Goal: Contribute content: Contribute content

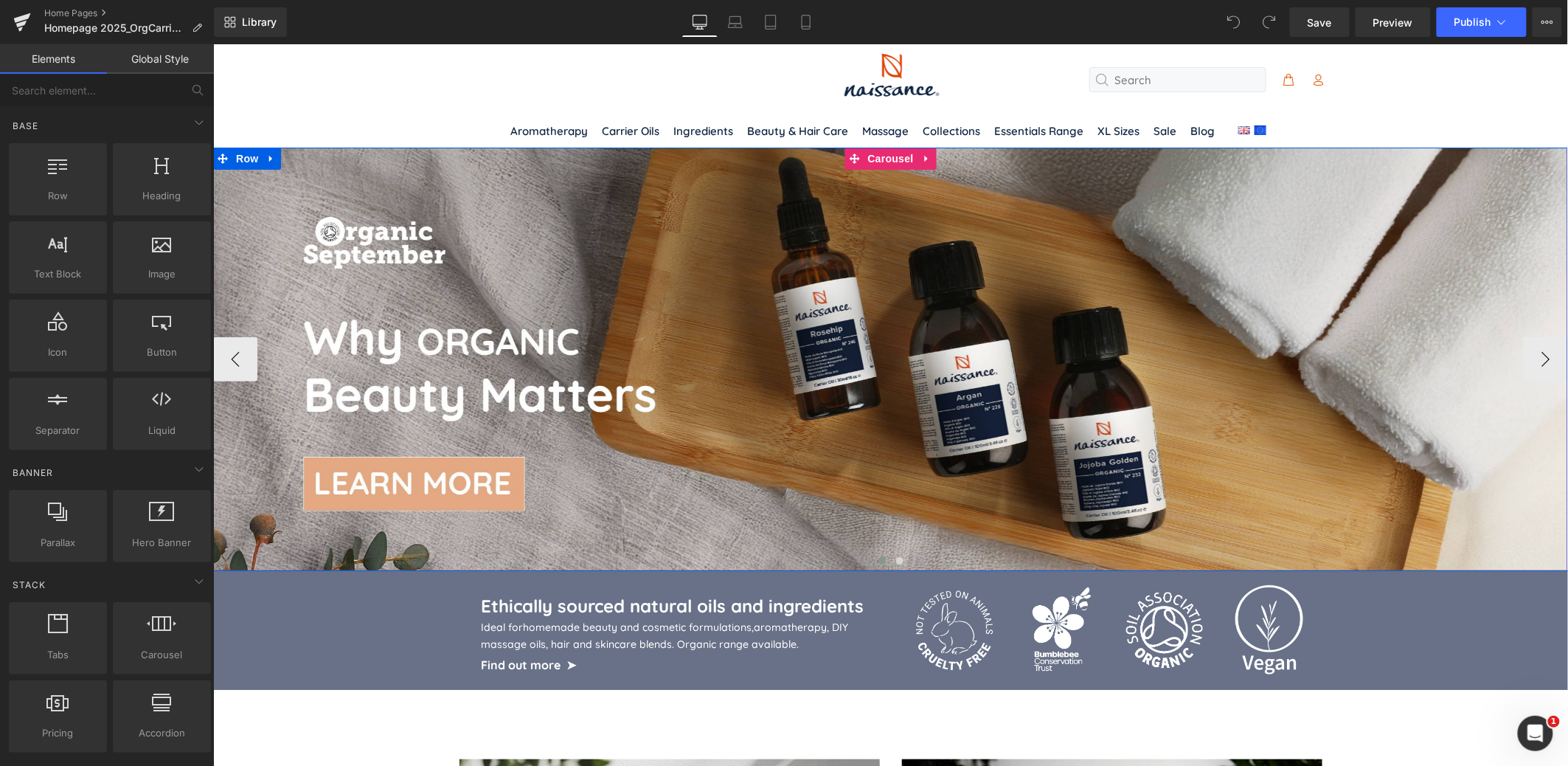
click at [883, 563] on button at bounding box center [882, 560] width 18 height 14
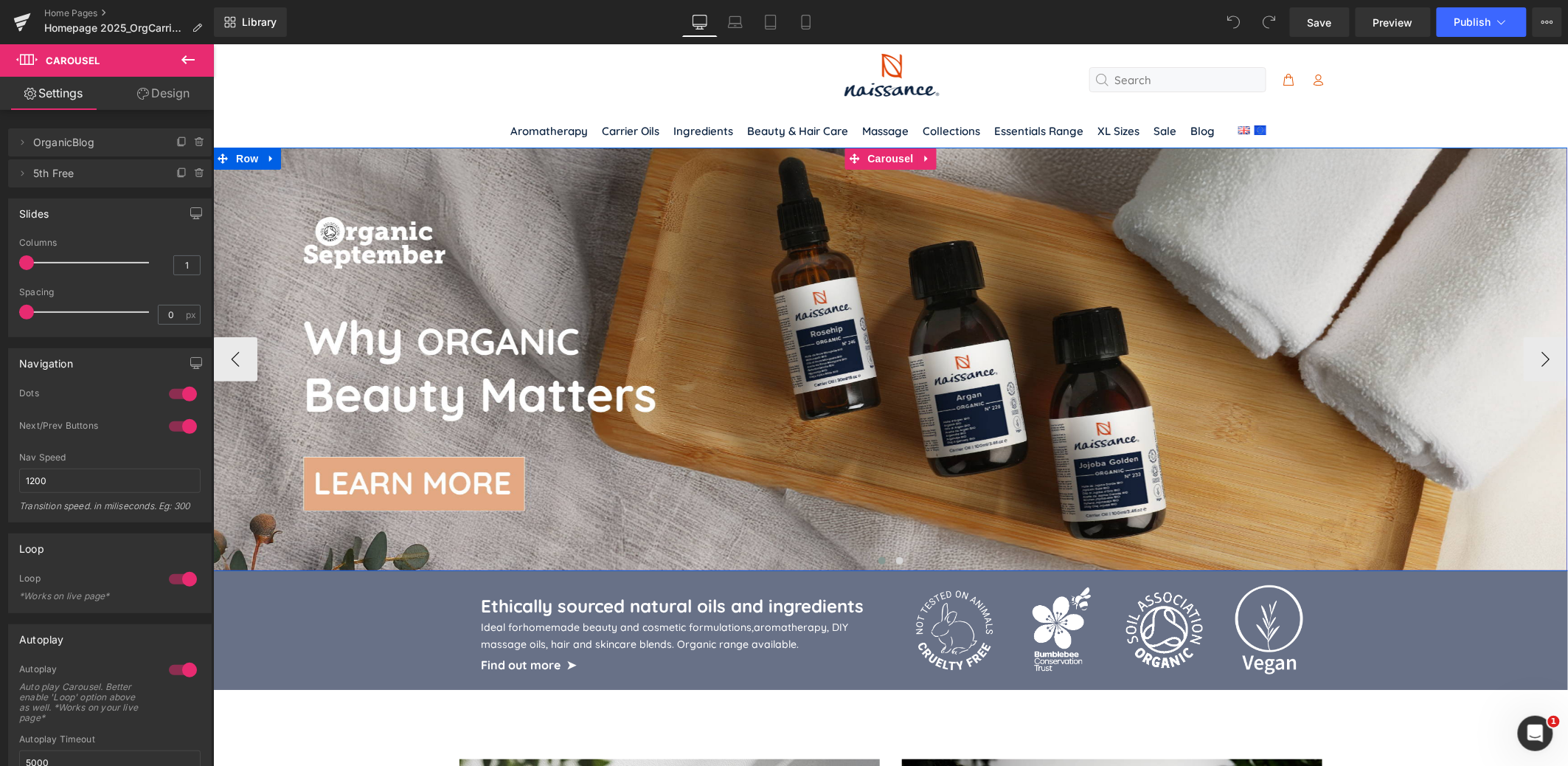
click at [883, 561] on span at bounding box center [881, 560] width 7 height 7
click at [895, 561] on span at bounding box center [898, 560] width 7 height 7
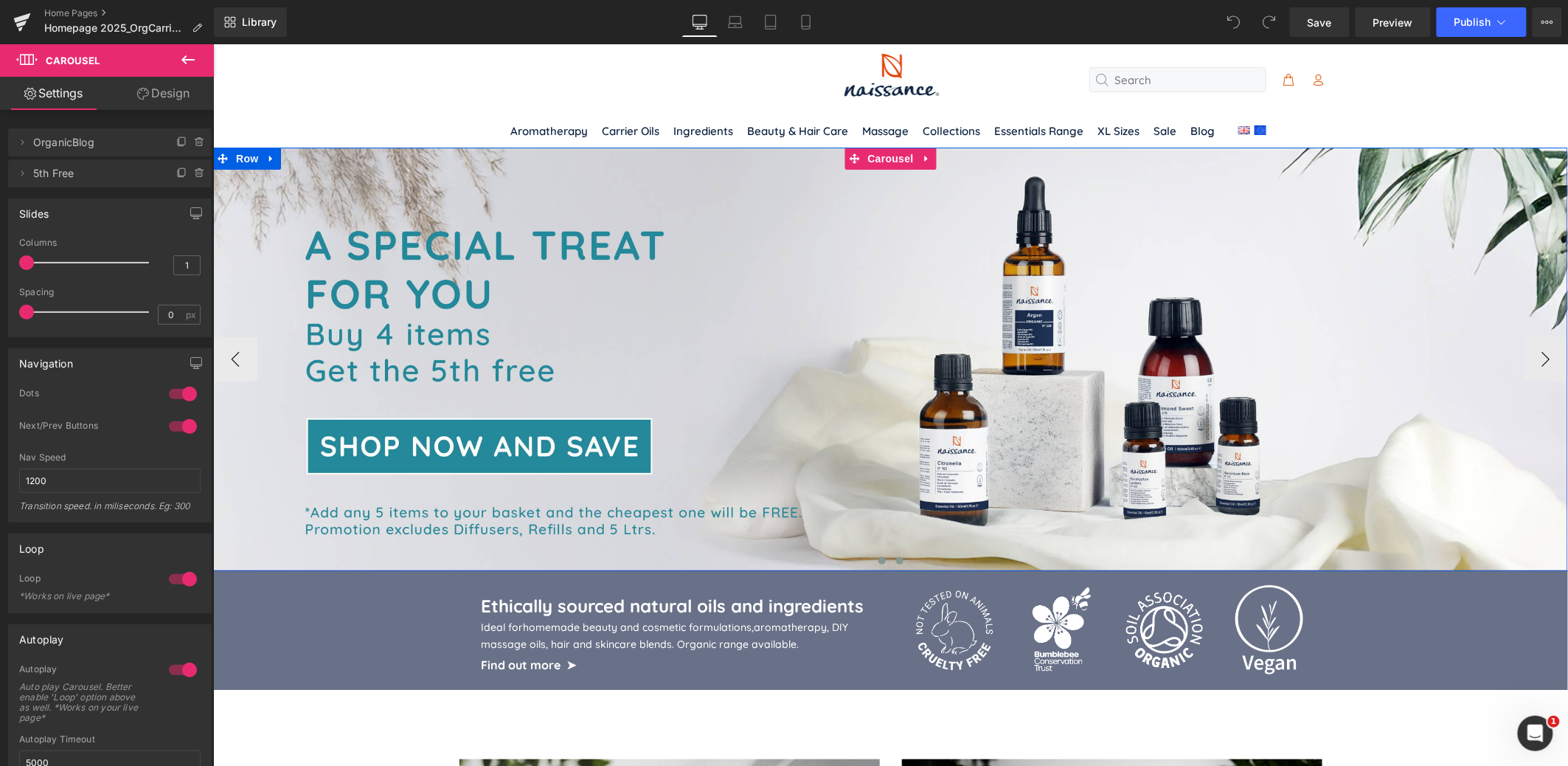
click at [876, 561] on button at bounding box center [882, 560] width 18 height 14
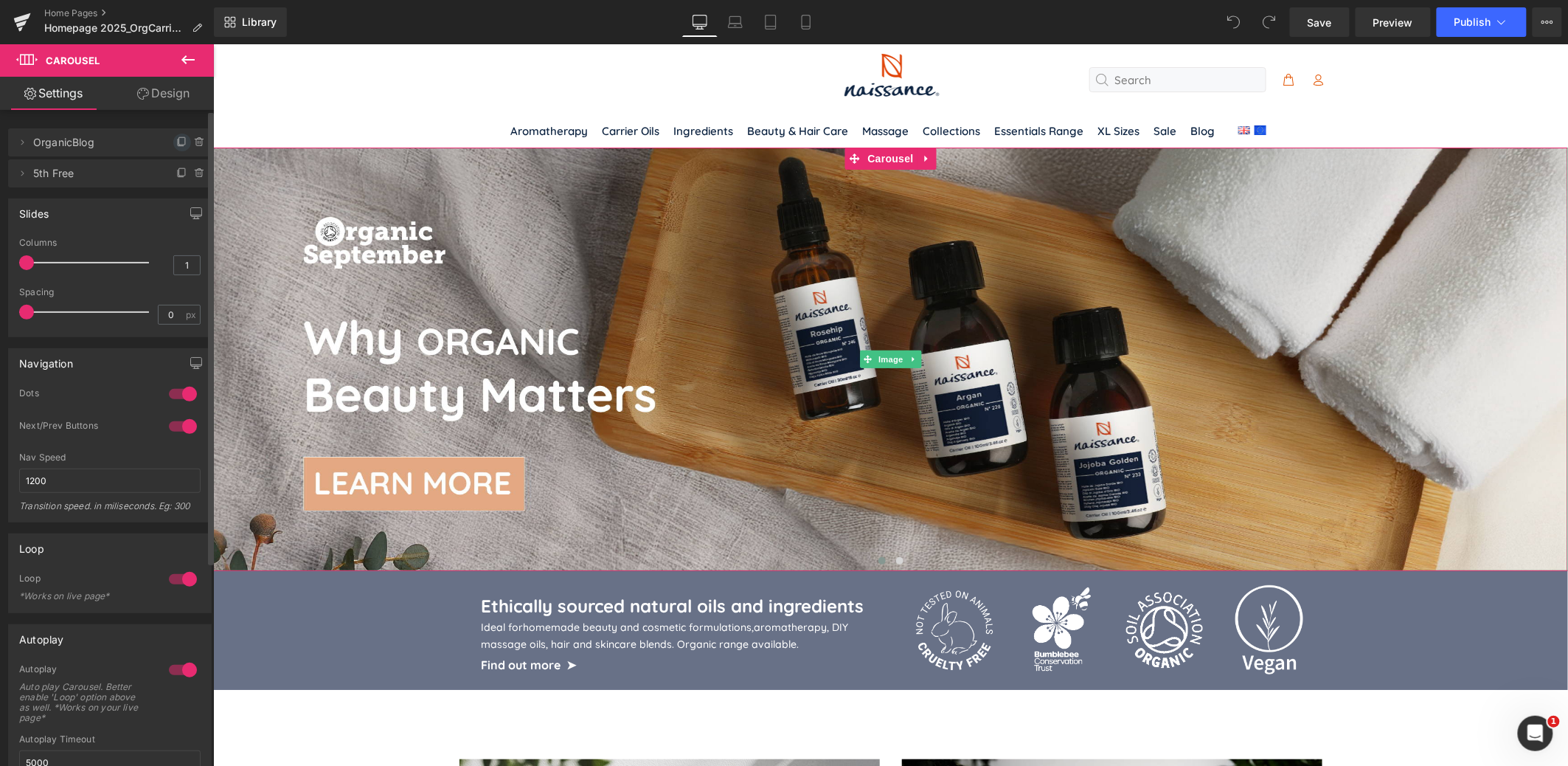
click at [177, 146] on icon at bounding box center [180, 142] width 6 height 6
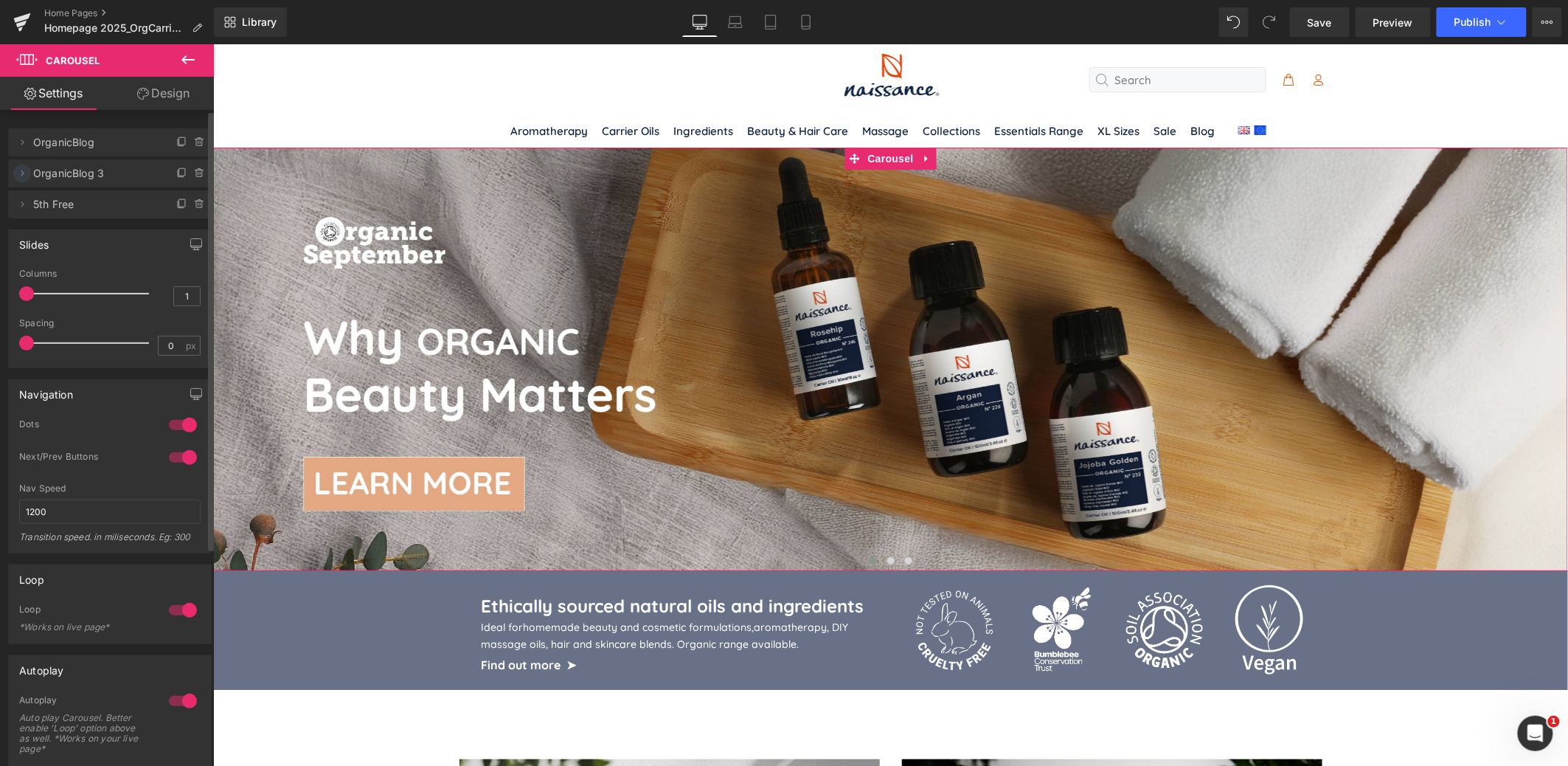
click at [26, 174] on icon at bounding box center [22, 173] width 12 height 12
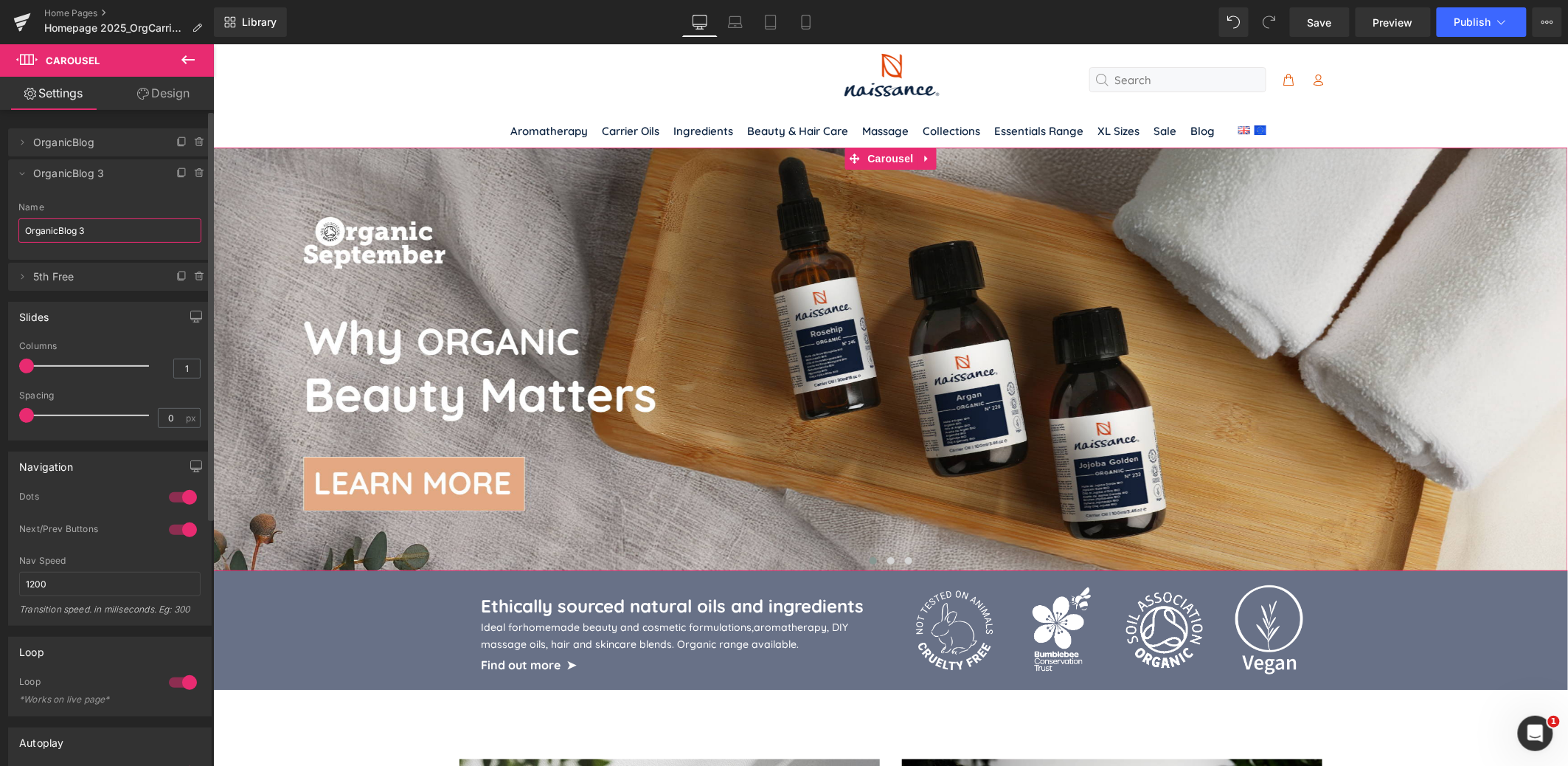
click at [76, 232] on input "OrganicBlog 3" at bounding box center [109, 230] width 183 height 24
type input "OrganicCarriers"
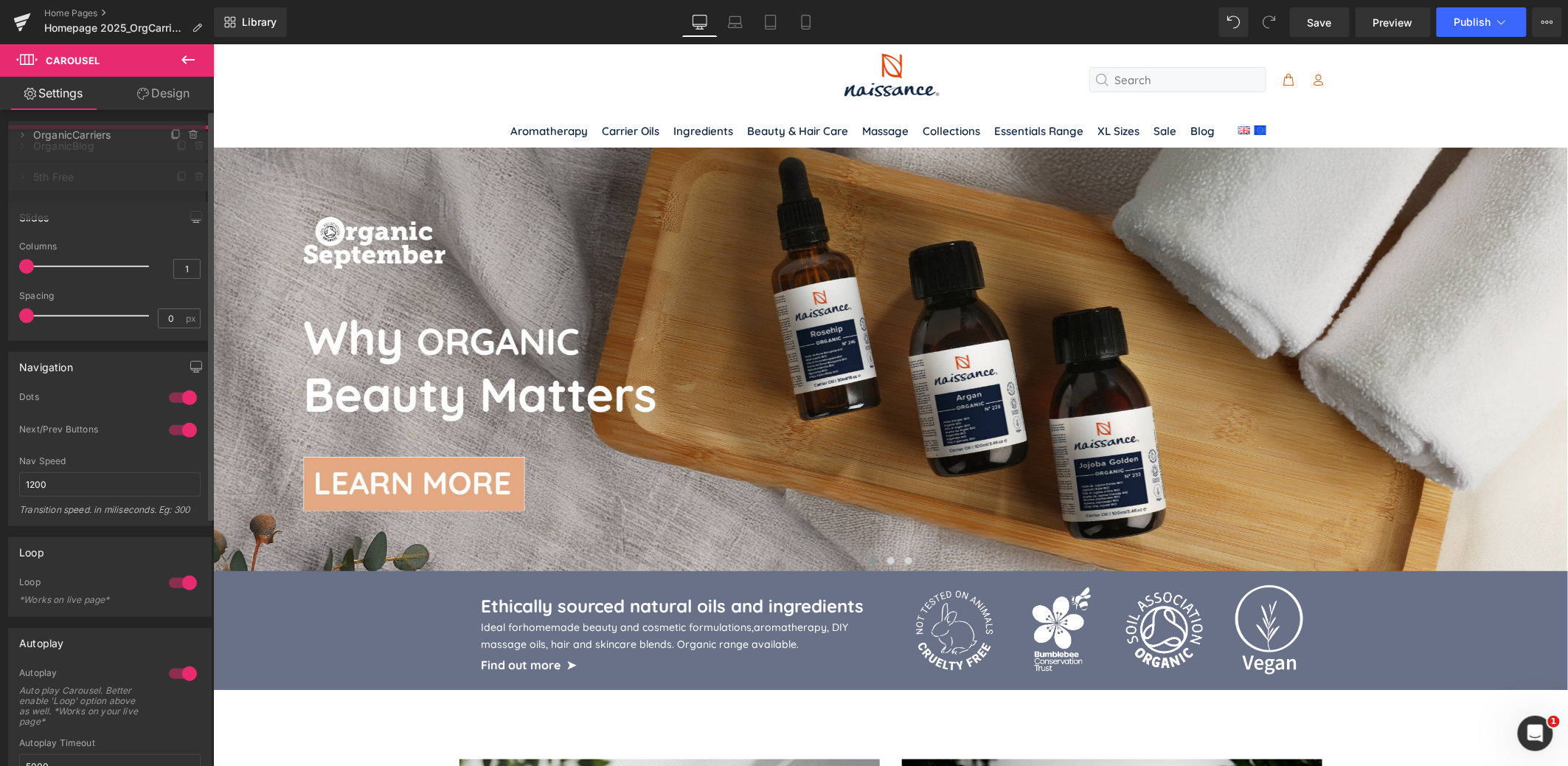
drag, startPoint x: 86, startPoint y: 176, endPoint x: 80, endPoint y: 138, distance: 38.5
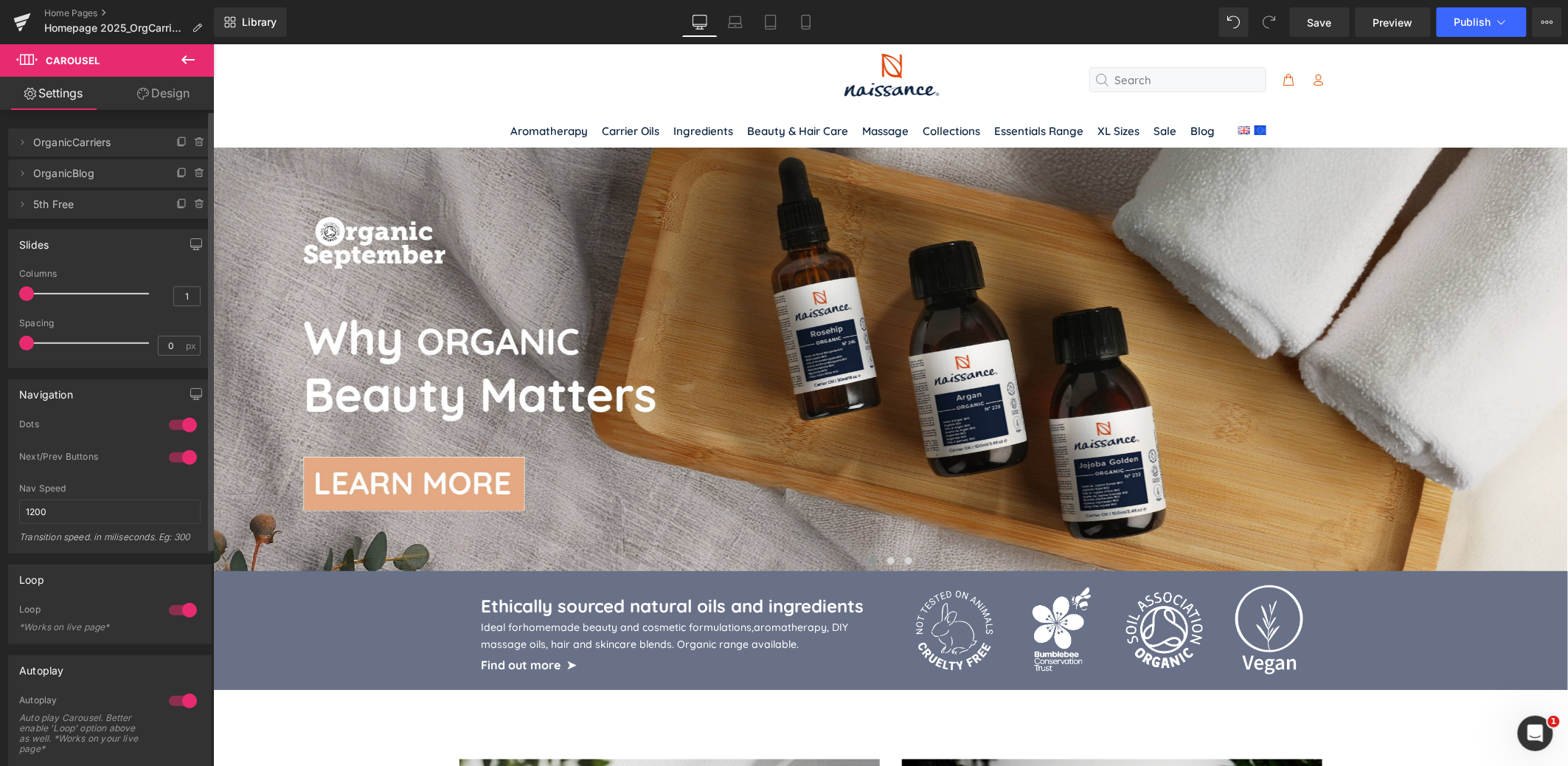
click at [78, 144] on span "OrganicCarriers" at bounding box center [95, 142] width 124 height 28
click at [158, 25] on span "Homepage 2025_OrgCarriers_AromatherapySet_OrganicSeptemberBlog_Buy4 get 5th Free" at bounding box center [114, 28] width 141 height 12
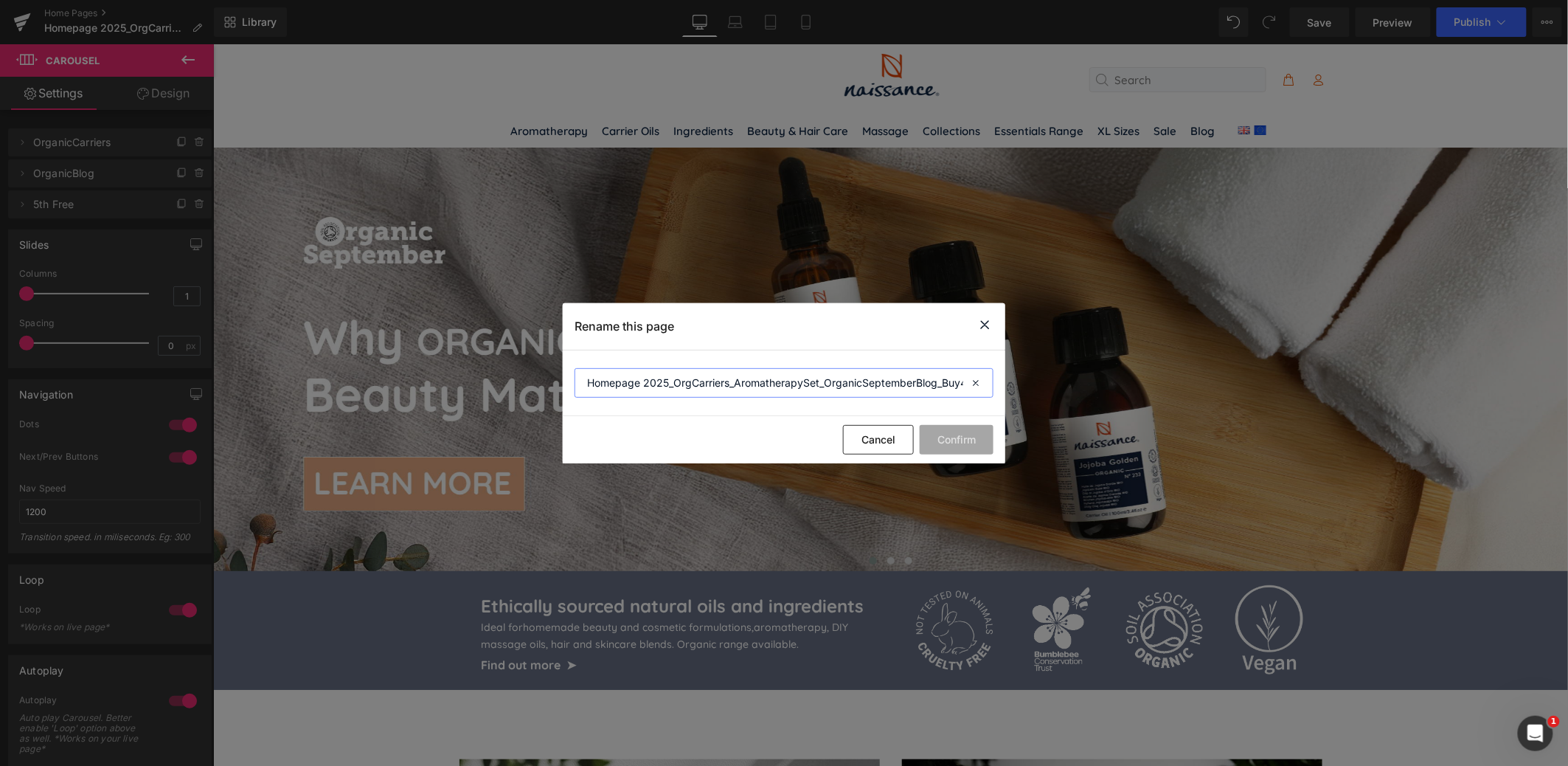
click at [790, 385] on input "Homepage 2025_OrgCarriers_AromatherapySet_OrganicSeptemberBlog_Buy4 get 5th Free" at bounding box center [784, 382] width 419 height 30
drag, startPoint x: 738, startPoint y: 384, endPoint x: 826, endPoint y: 384, distance: 88.0
click at [826, 384] on input "Homepage 2025_OrgCarriers_AromatherapySet_OrganicSeptemberBlog_Buy4 get 5th Free" at bounding box center [784, 382] width 419 height 30
type input "Homepage 2025_OrgCarriers_OrganicSeptemberBlog_Buy4 get 5th Free"
click at [950, 432] on button "Confirm" at bounding box center [957, 440] width 74 height 30
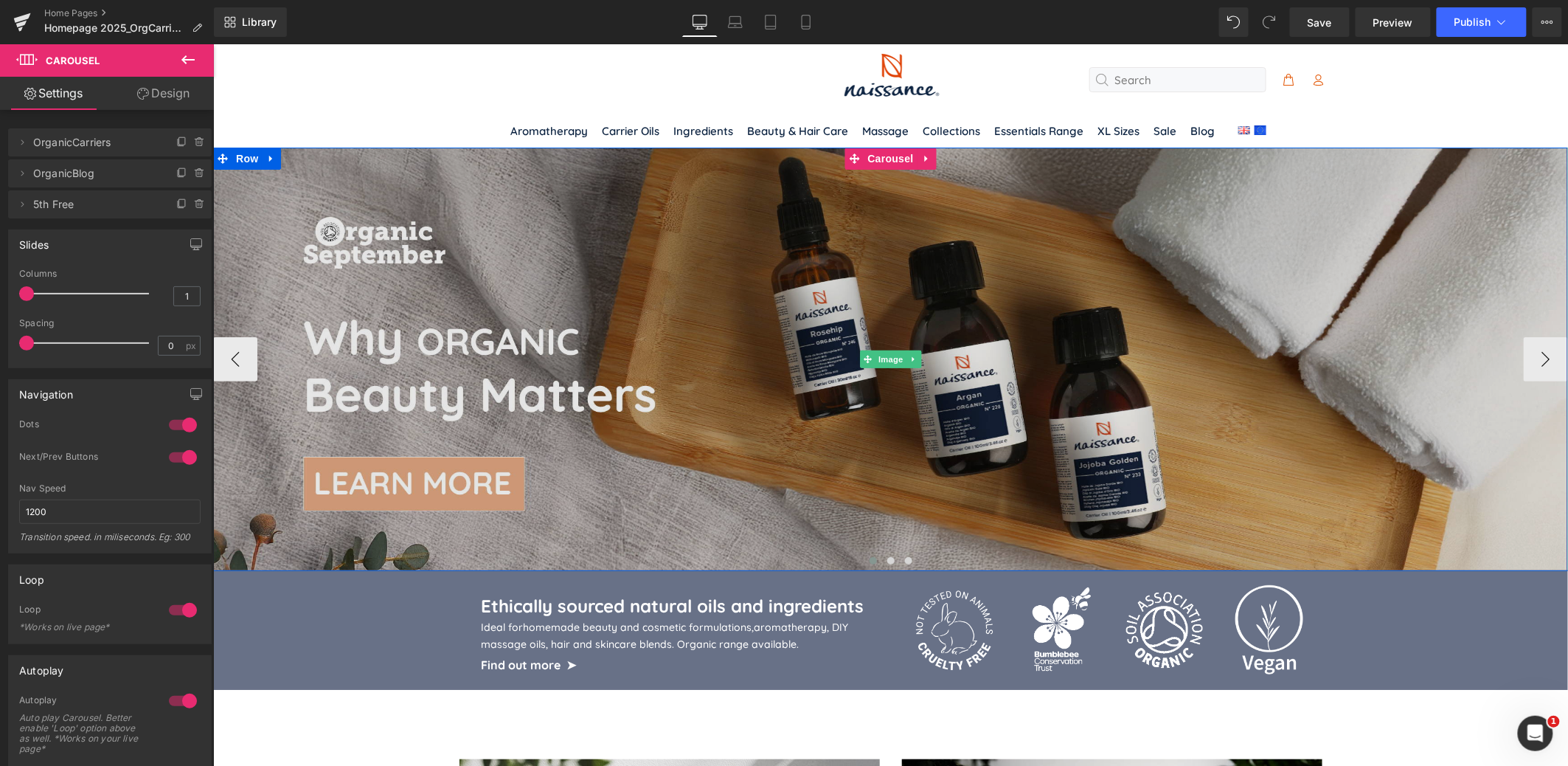
click at [702, 399] on img at bounding box center [889, 359] width 1355 height 424
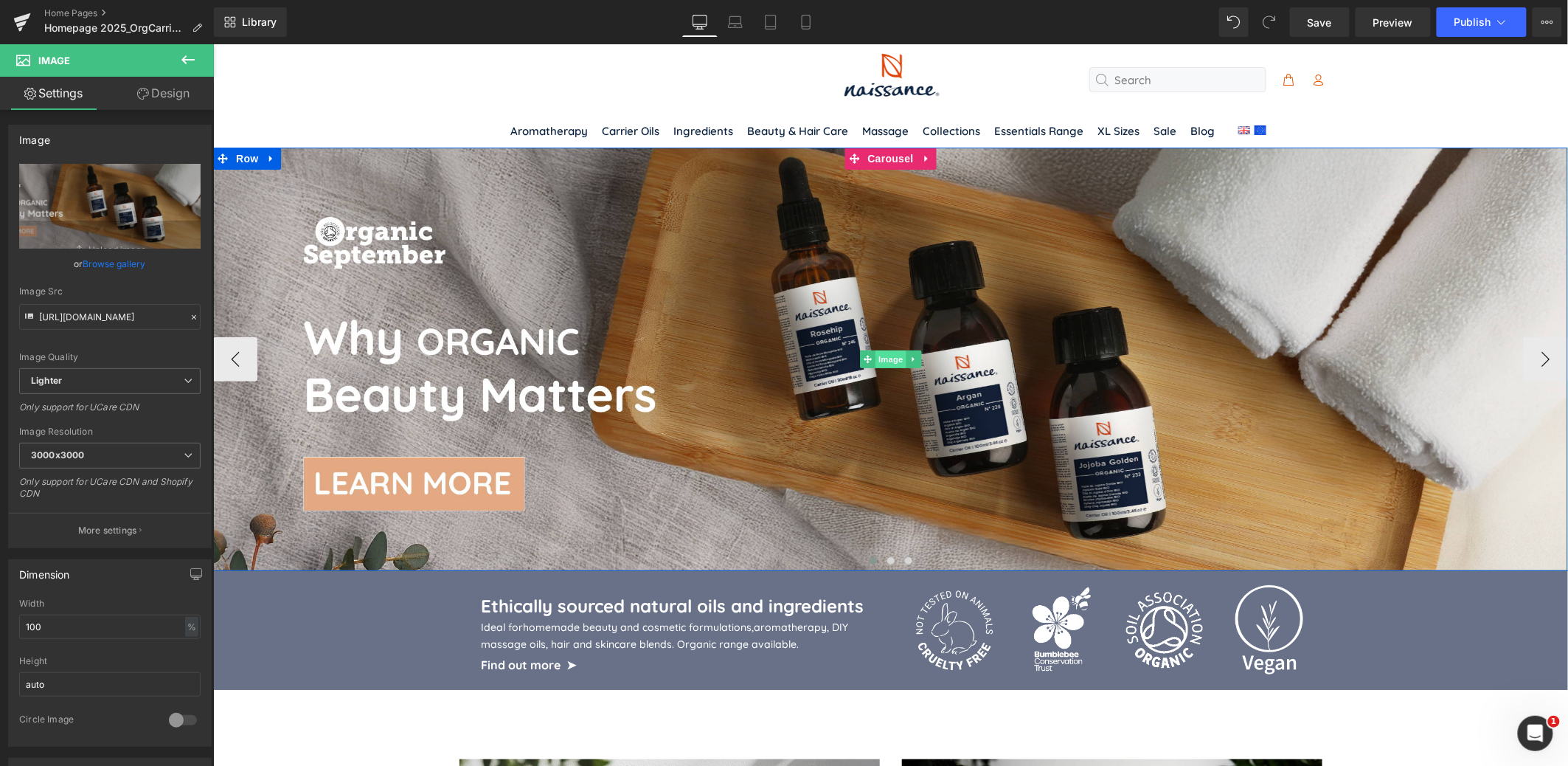
click at [882, 357] on span "Image" at bounding box center [889, 358] width 31 height 18
click at [110, 264] on link "Browse gallery" at bounding box center [114, 264] width 62 height 26
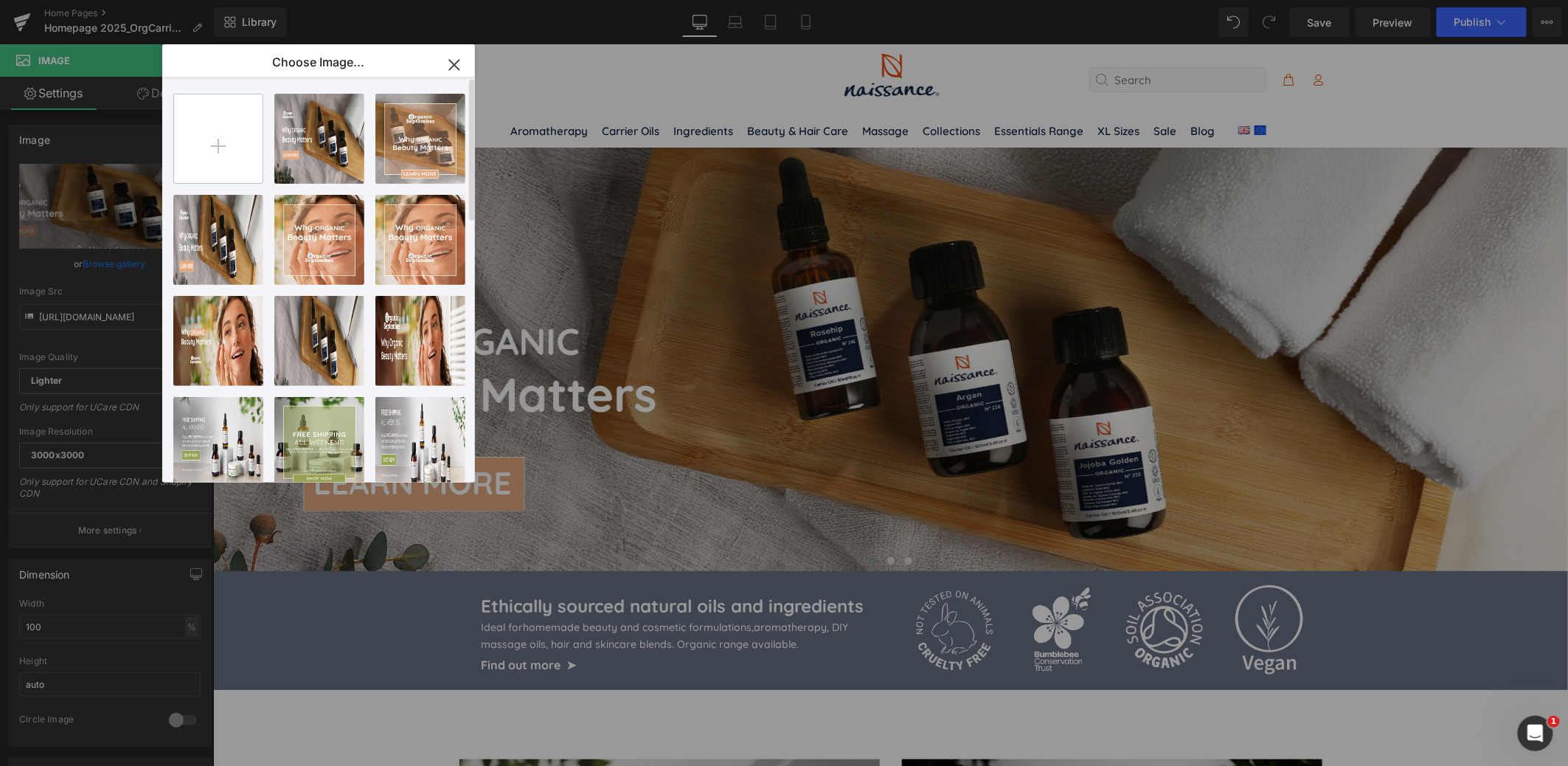
click at [217, 144] on input "file" at bounding box center [218, 138] width 89 height 89
type input "C:\fakepath\NSS_Top3_OrgCarriers_Tbt.jpg"
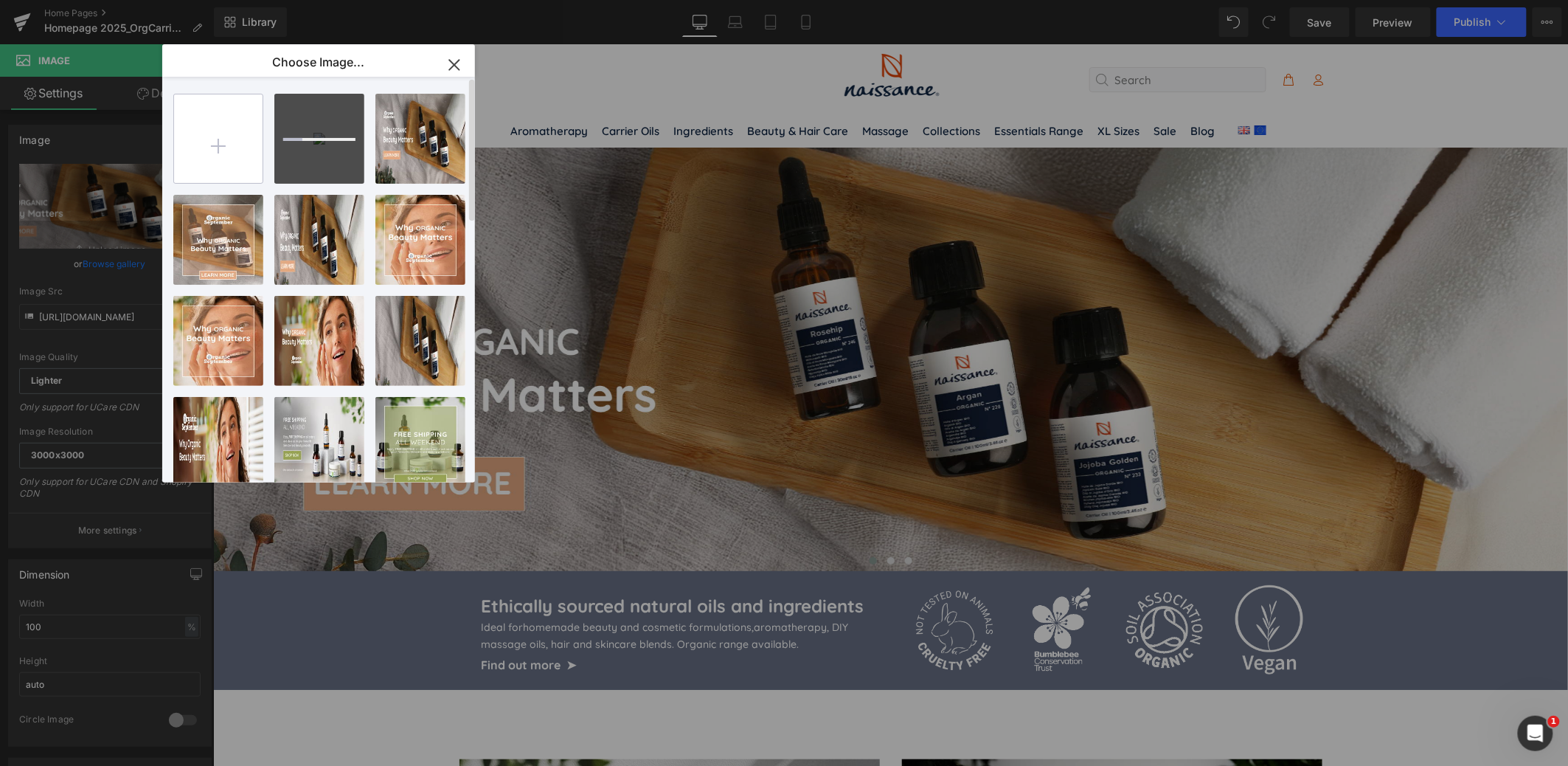
click at [226, 152] on input "file" at bounding box center [218, 138] width 89 height 89
type input "C:\fakepath\NSS_Top3_OrgCarriers_Mbl.jpg"
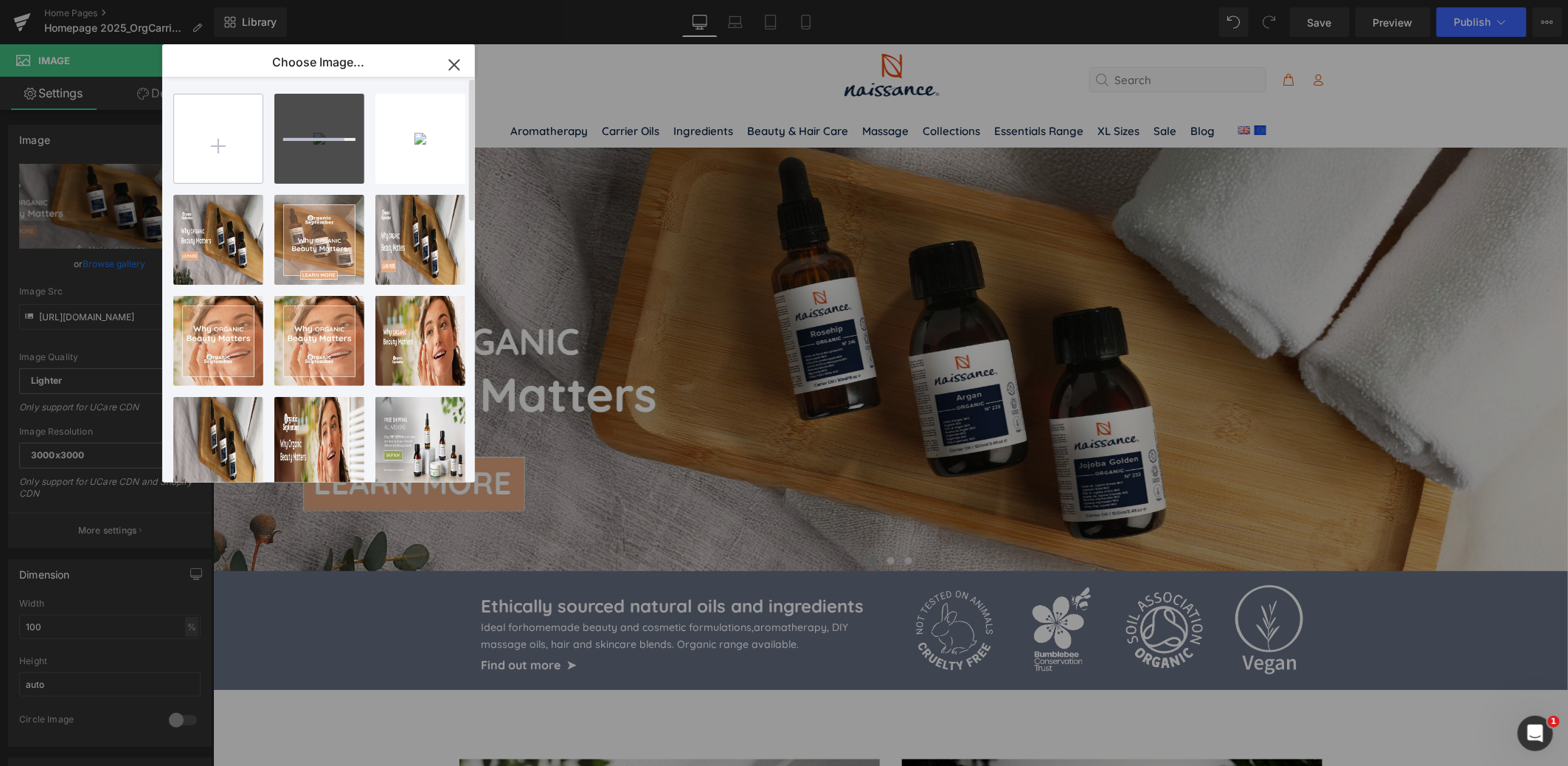
click at [214, 142] on input "file" at bounding box center [218, 138] width 89 height 89
type input "C:\fakepath\NSS_Top3_OrgCarriers_dtp.jpg"
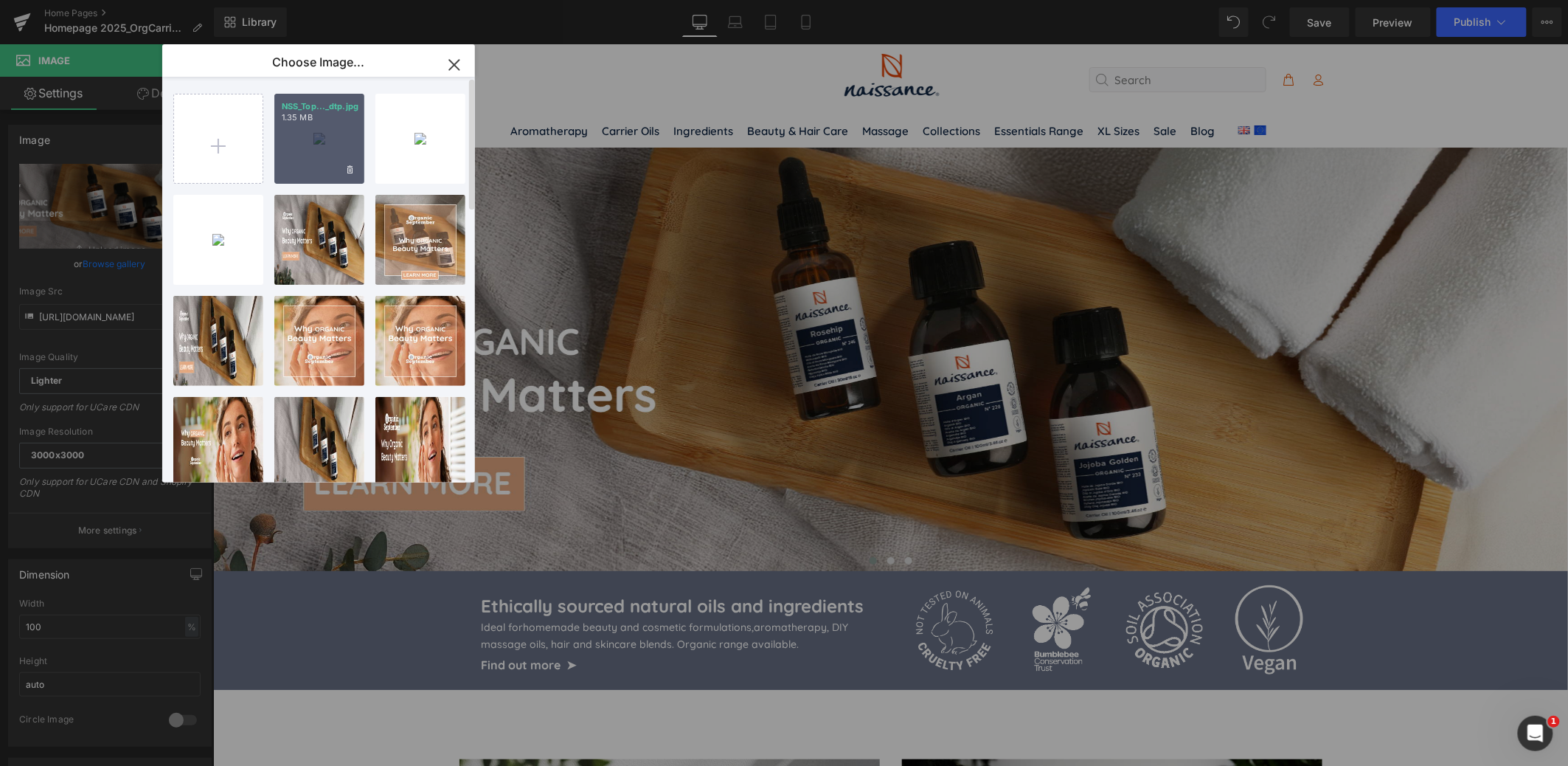
click at [341, 138] on div "NSS_Top..._dtp.jpg 1.35 MB" at bounding box center [319, 138] width 90 height 90
type input "[URL][DOMAIN_NAME]"
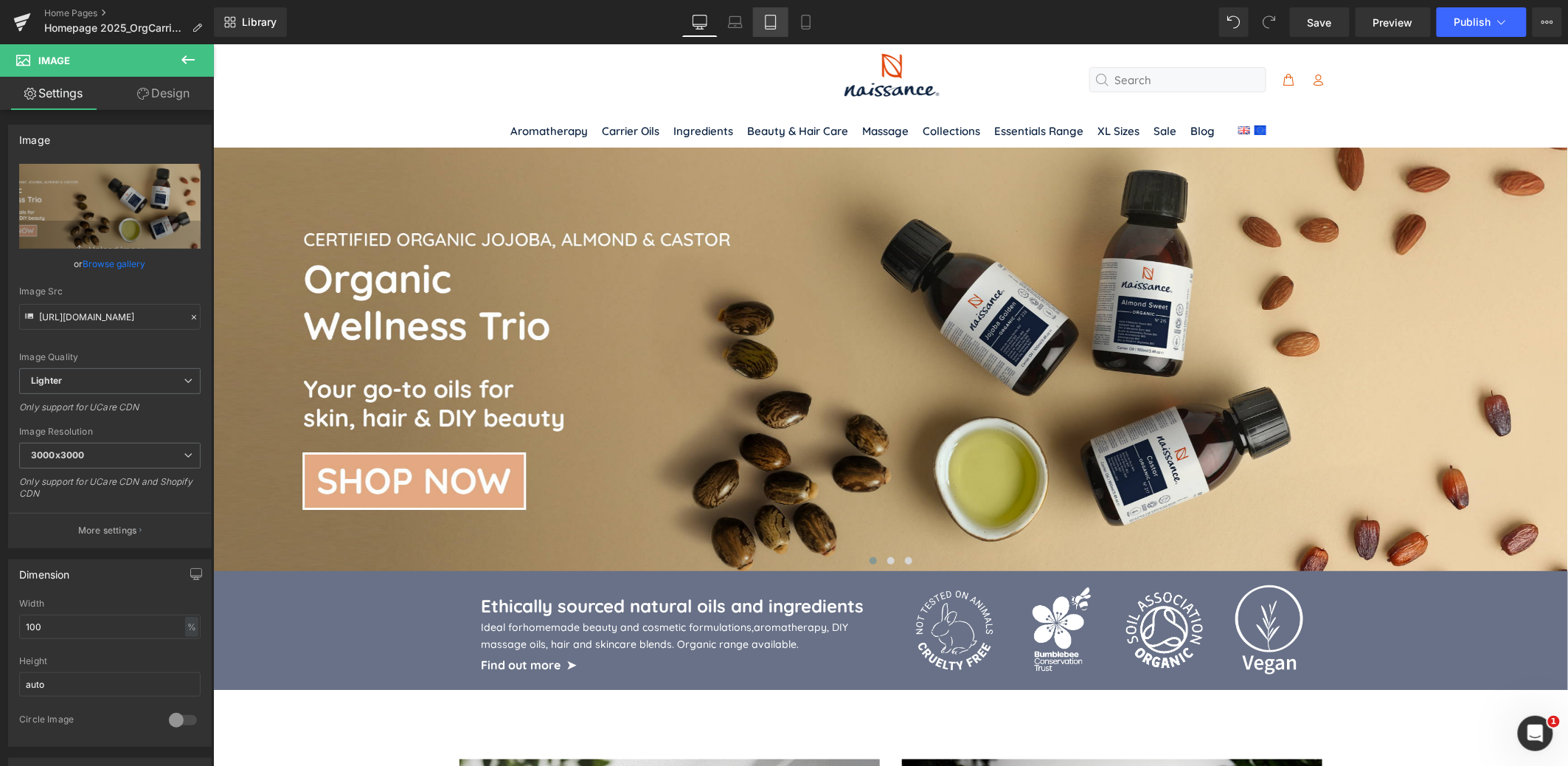
click at [778, 27] on icon at bounding box center [770, 22] width 14 height 14
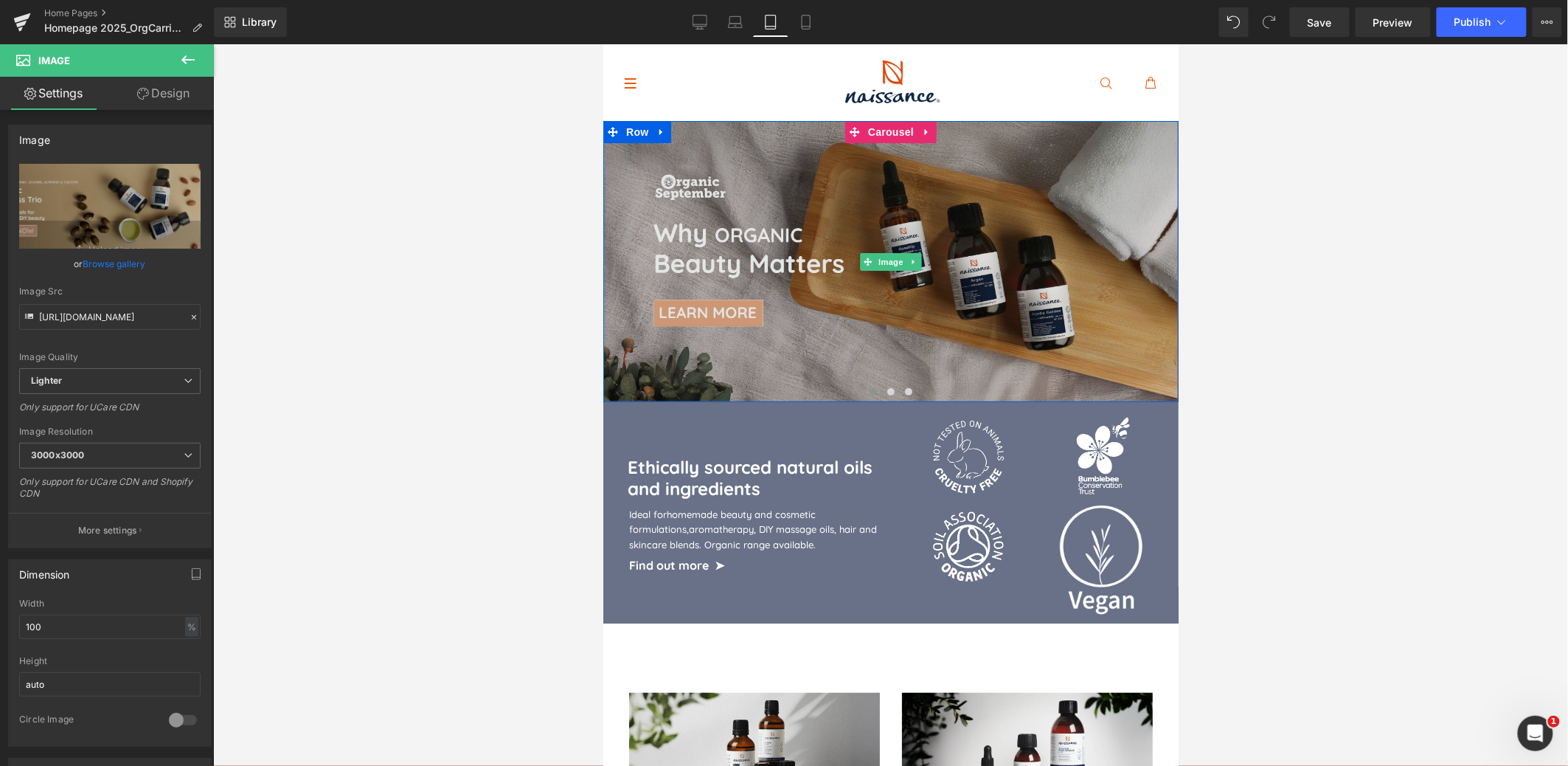
click at [931, 221] on img at bounding box center [890, 261] width 575 height 281
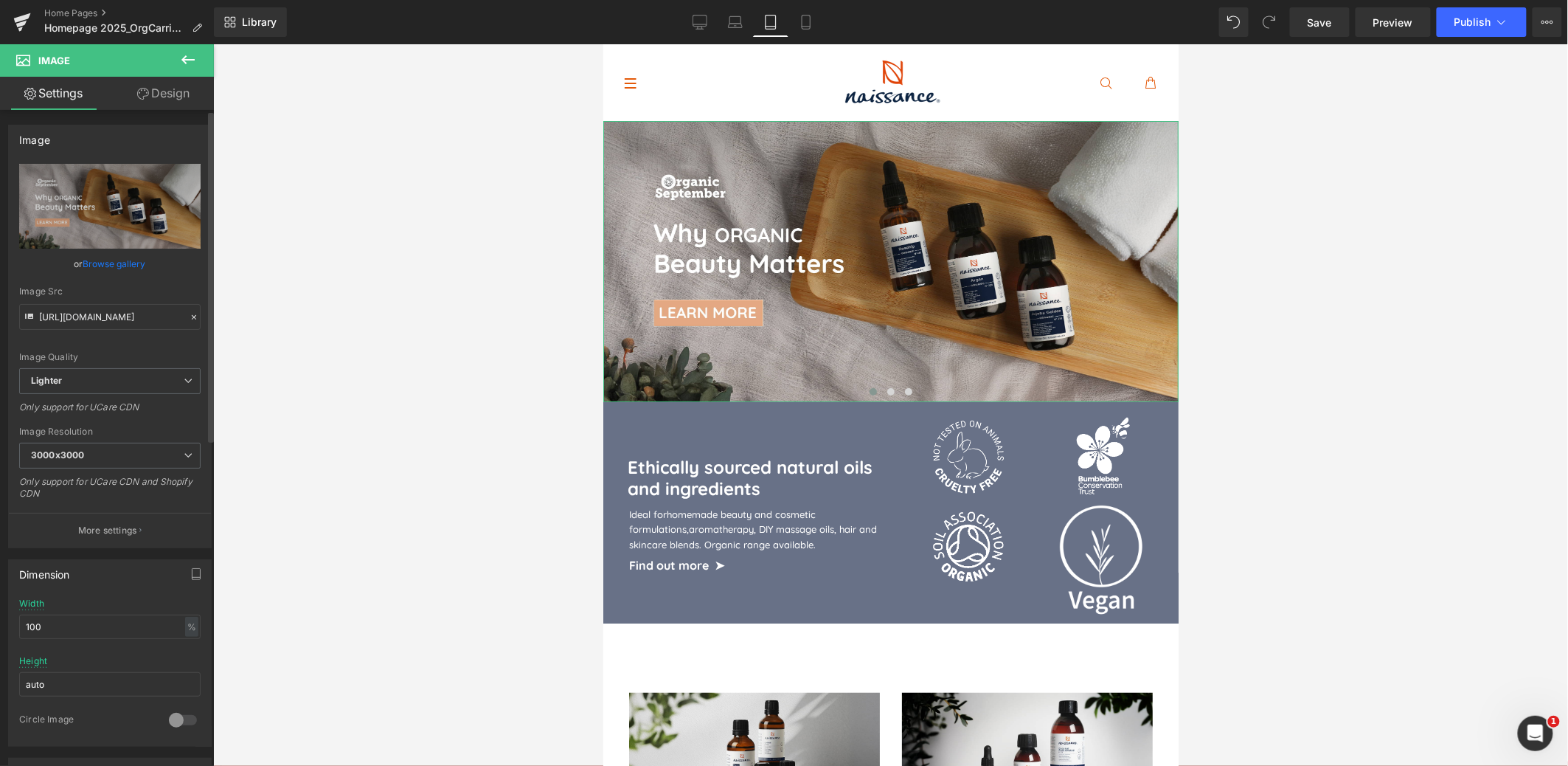
click at [116, 263] on link "Browse gallery" at bounding box center [114, 264] width 62 height 26
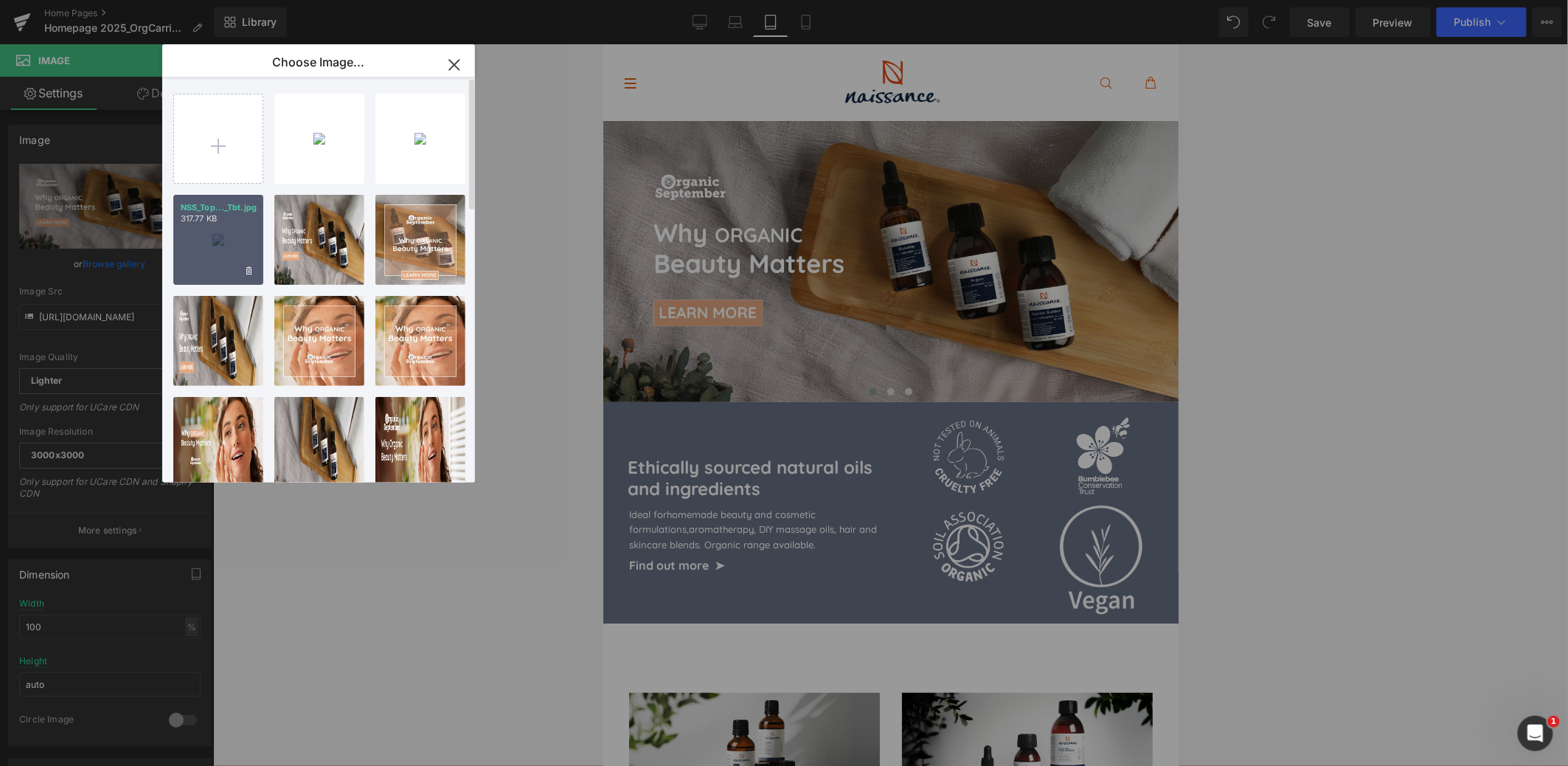
click at [213, 252] on div "NSS_Top..._Tbt.jpg 317.77 KB" at bounding box center [218, 240] width 90 height 90
type input "[URL][DOMAIN_NAME]"
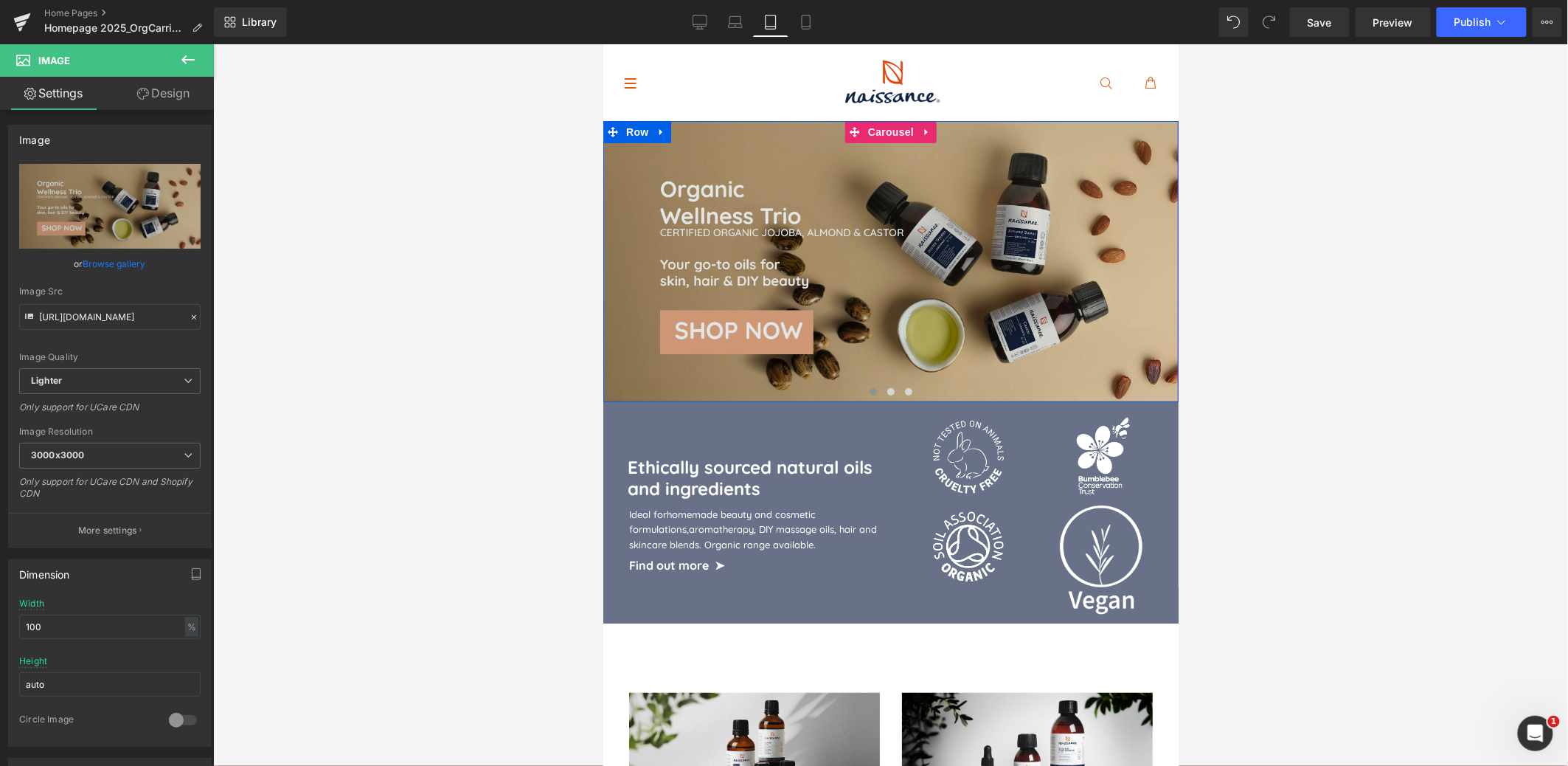
click at [893, 396] on button at bounding box center [890, 391] width 18 height 14
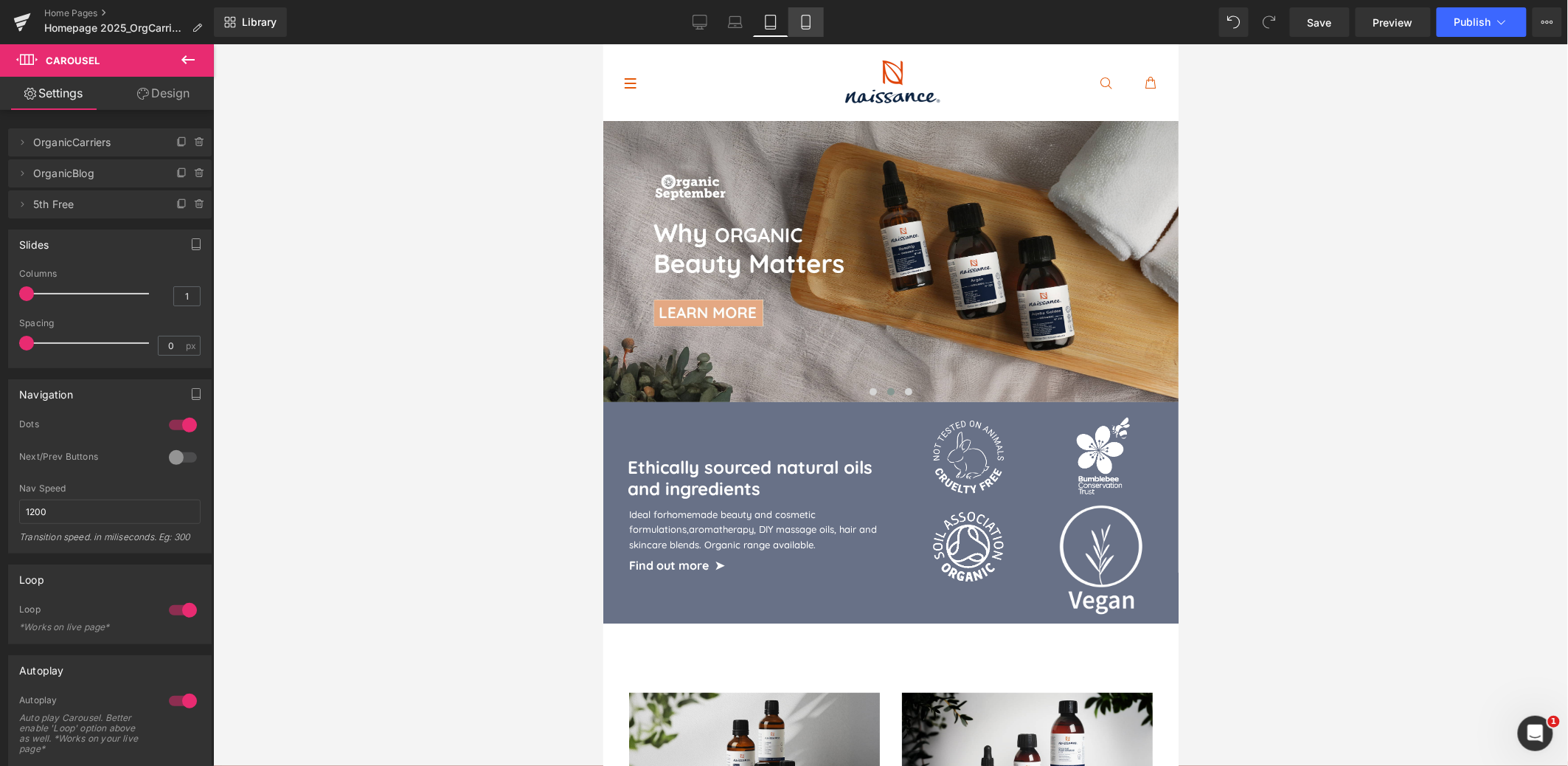
click at [803, 16] on icon at bounding box center [806, 22] width 14 height 14
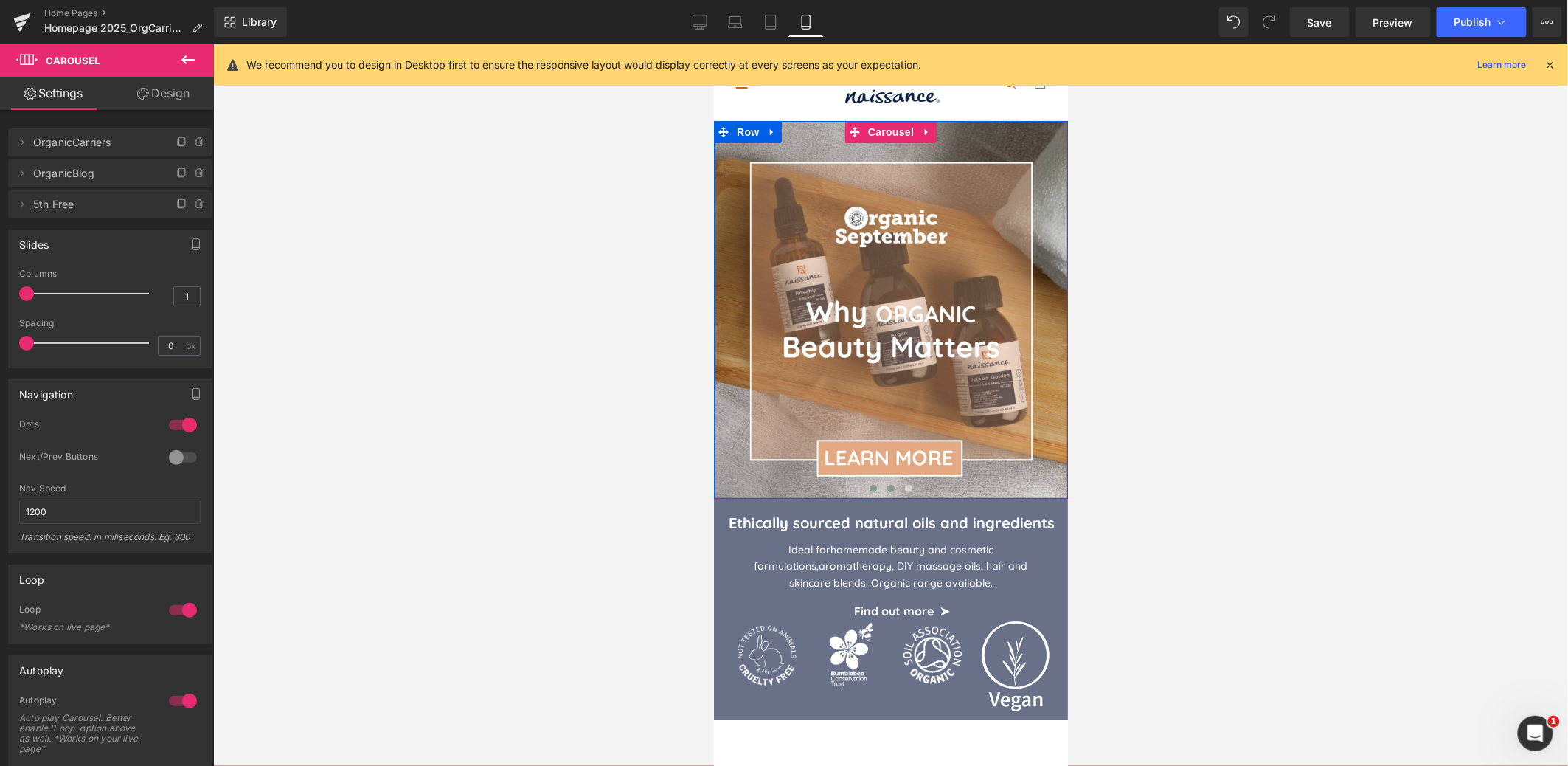
click at [870, 490] on span at bounding box center [872, 487] width 7 height 7
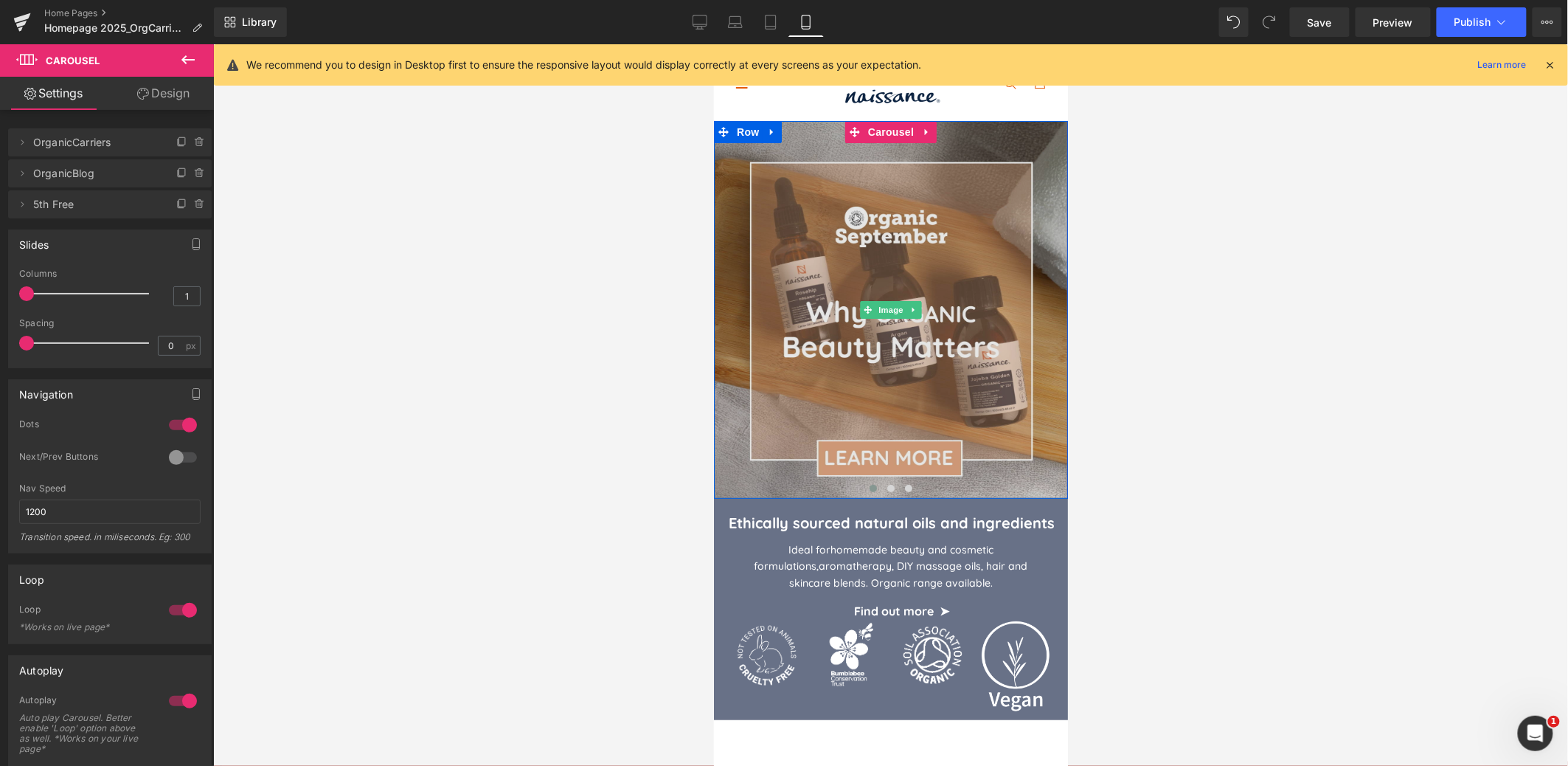
click at [942, 289] on img at bounding box center [889, 309] width 354 height 377
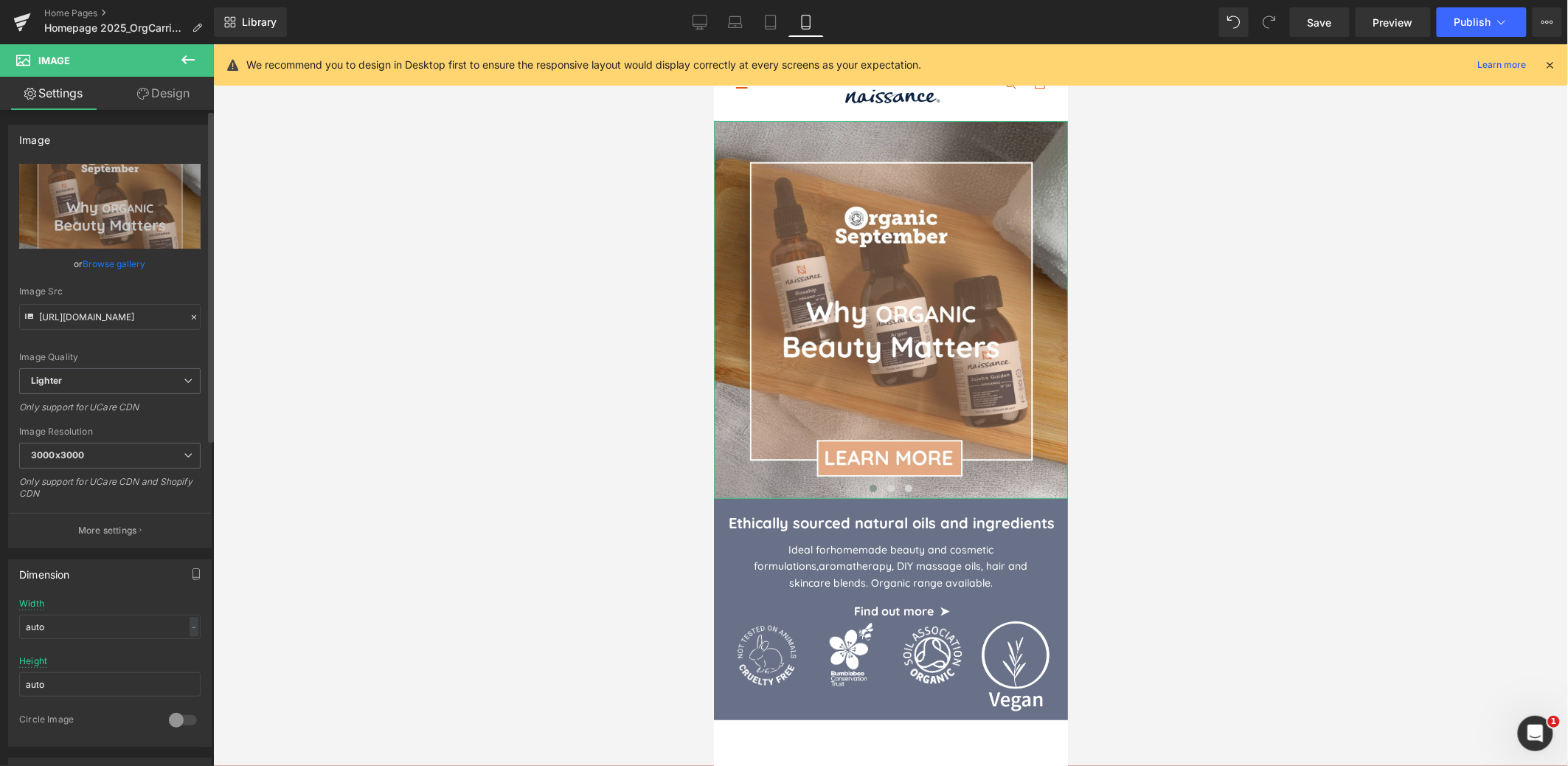
click at [130, 263] on link "Browse gallery" at bounding box center [114, 264] width 62 height 26
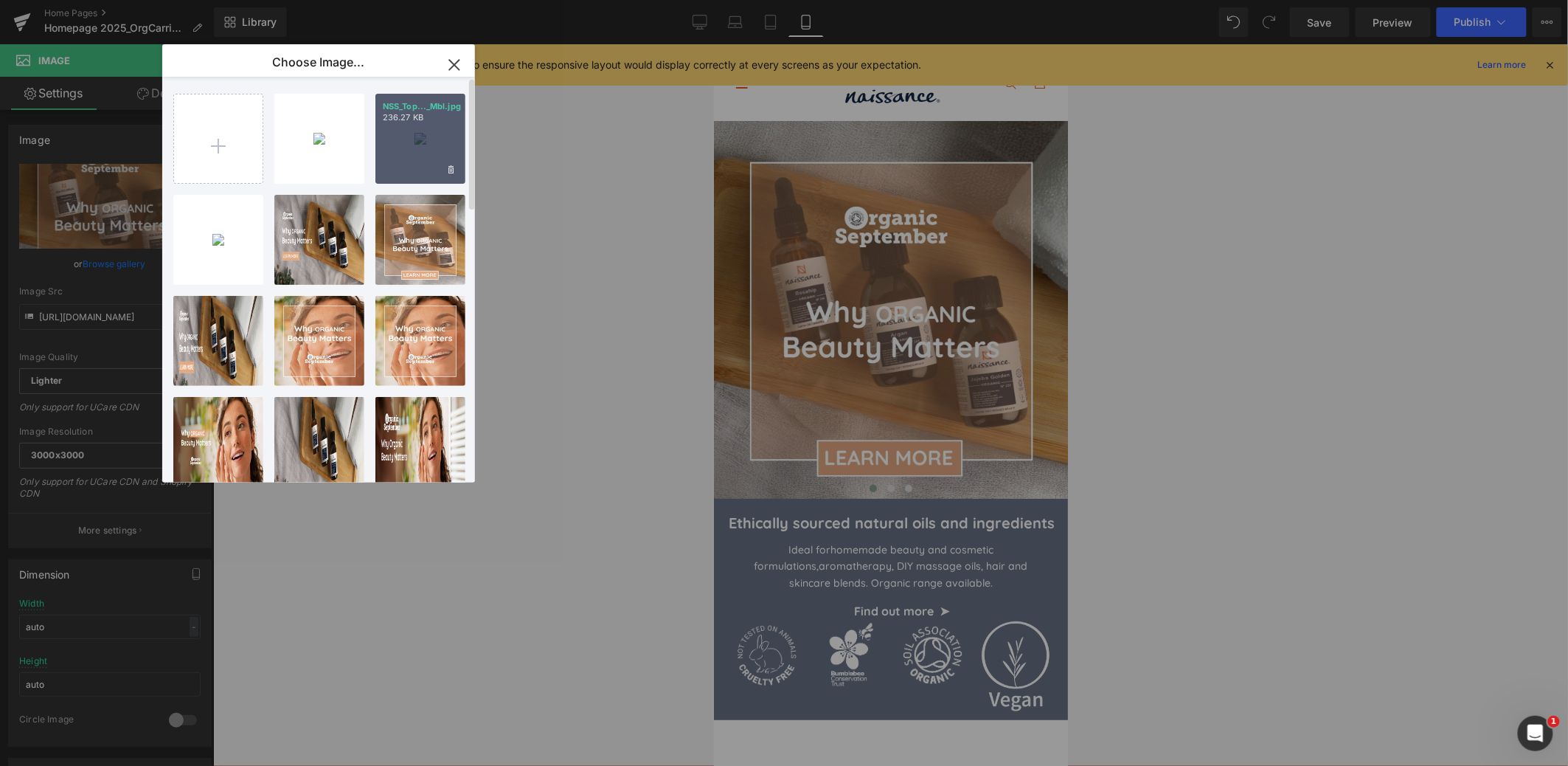
click at [425, 158] on div "NSS_Top..._Mbl.jpg 236.27 KB" at bounding box center [420, 138] width 90 height 90
type input "[URL][DOMAIN_NAME]"
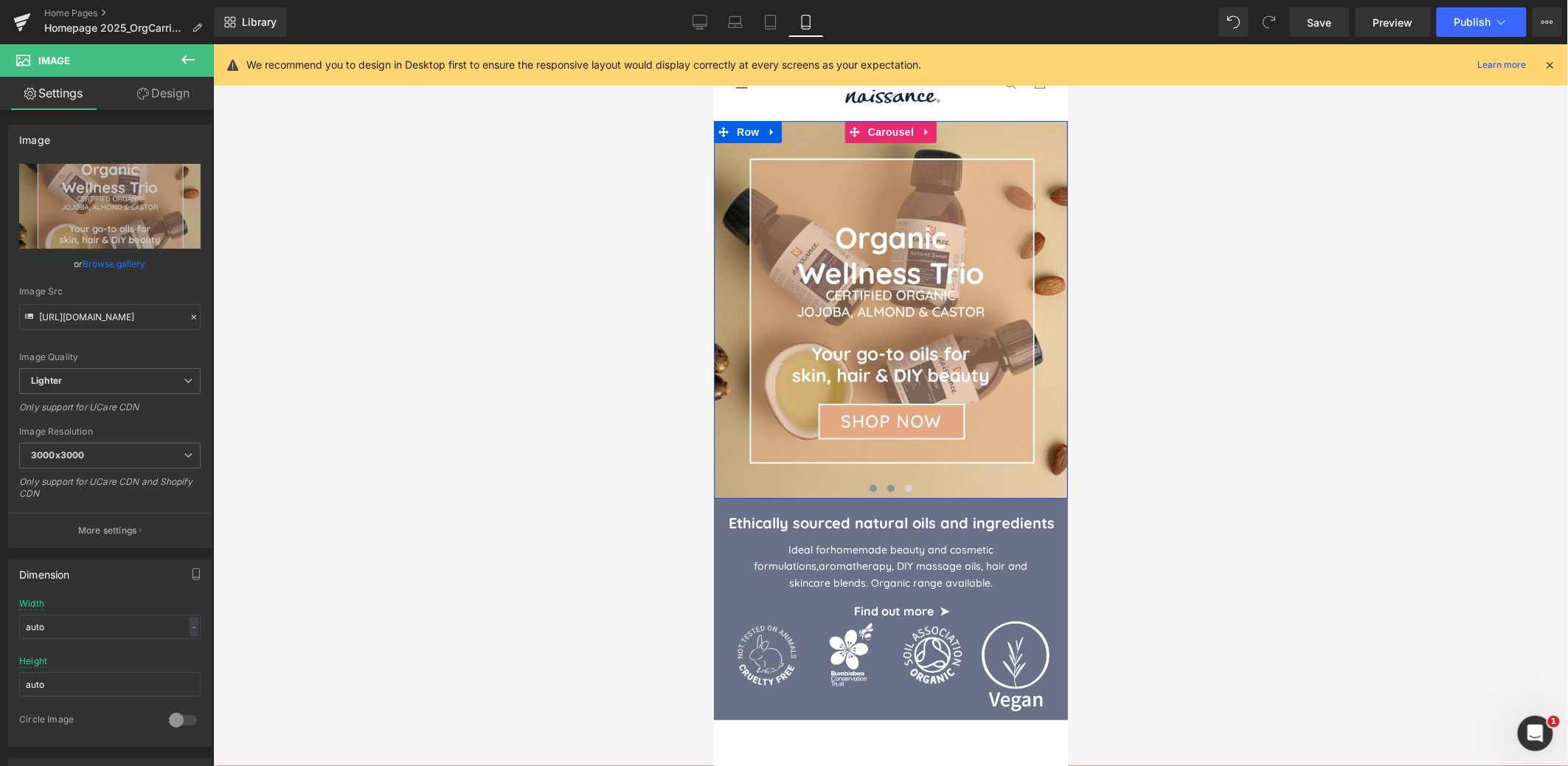
click at [889, 485] on span at bounding box center [889, 487] width 7 height 7
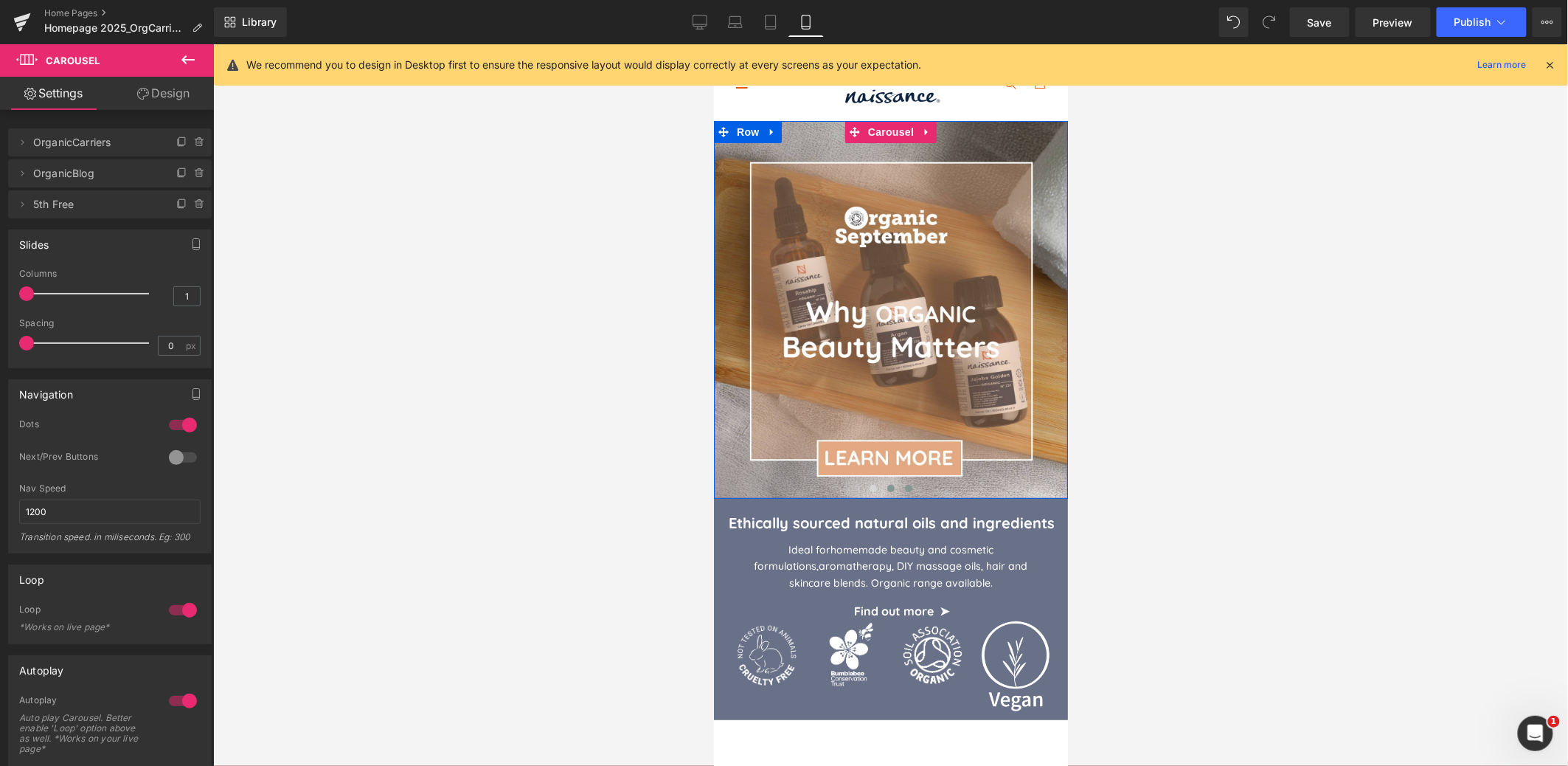
click at [912, 487] on button at bounding box center [908, 488] width 18 height 14
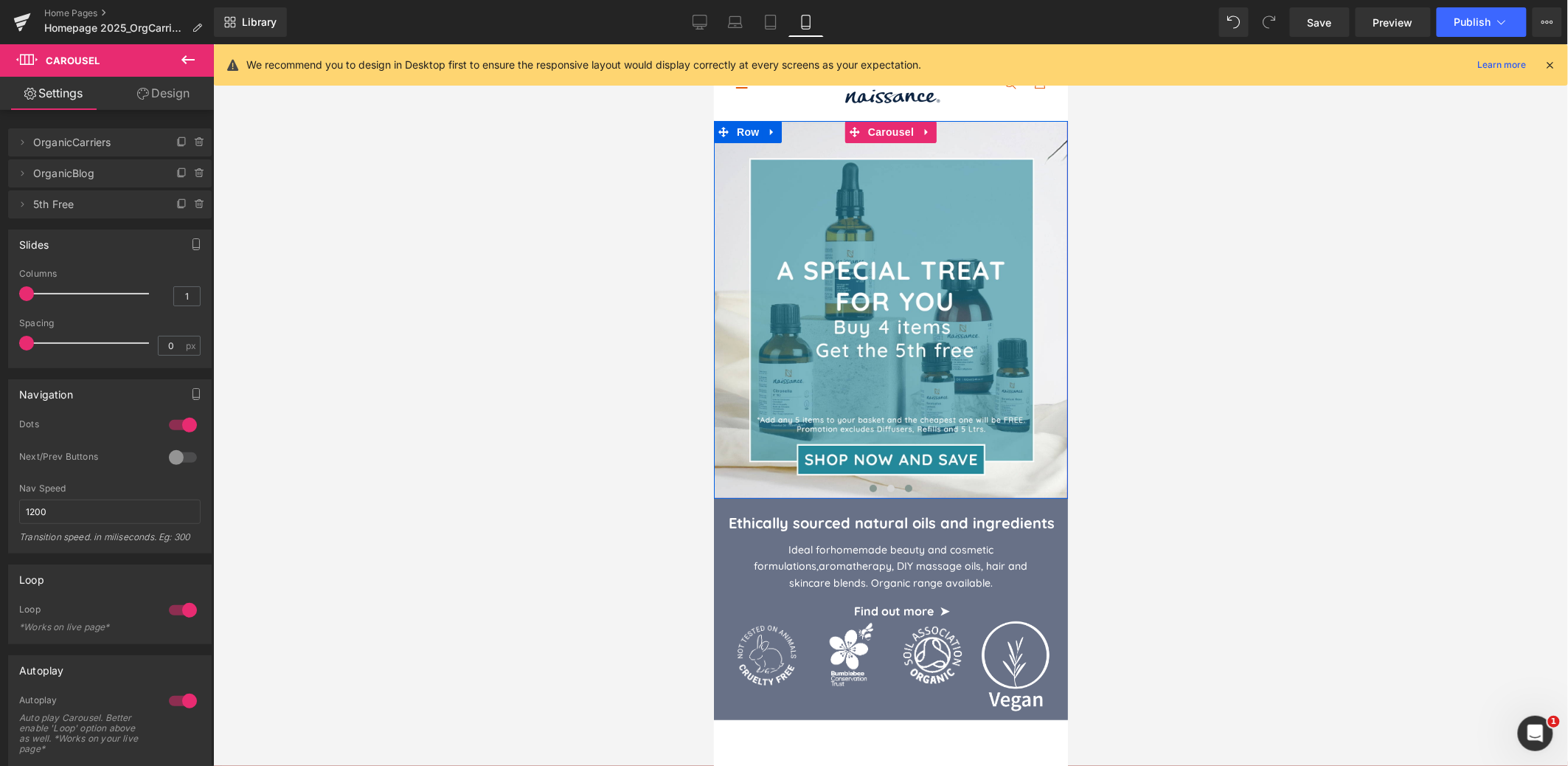
click at [871, 487] on span at bounding box center [872, 487] width 7 height 7
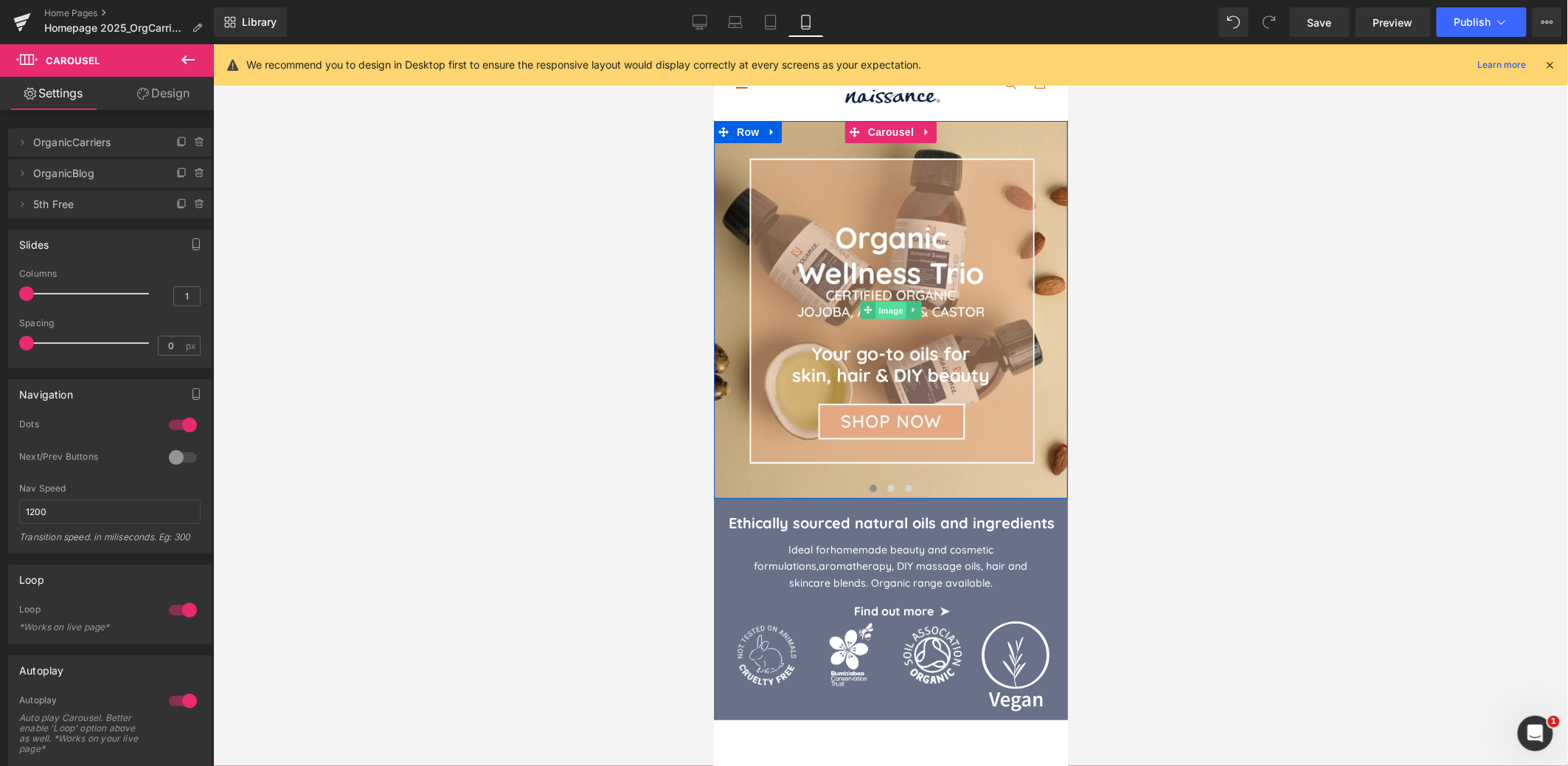
click at [890, 310] on span "Image" at bounding box center [889, 309] width 31 height 18
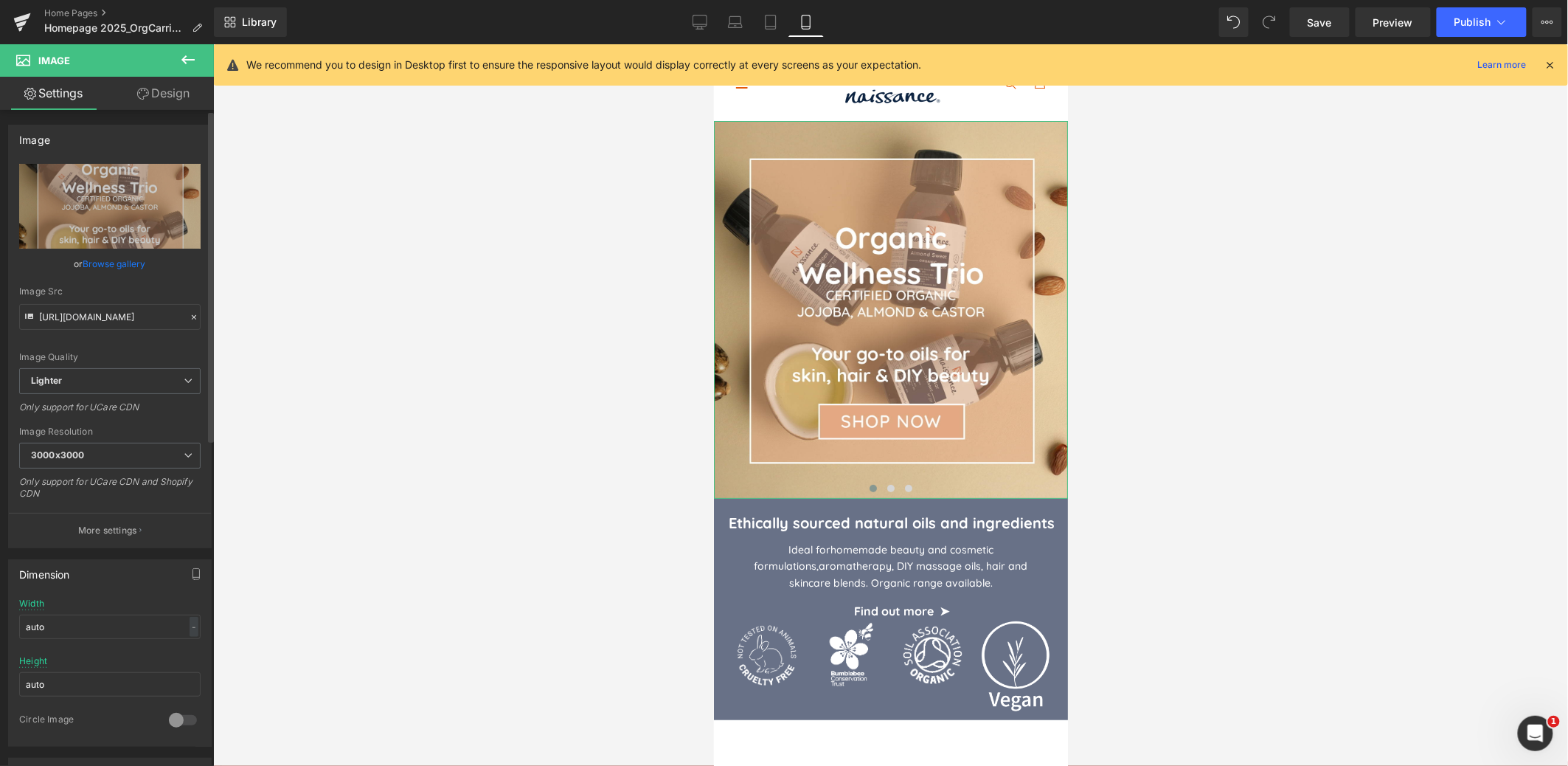
click at [112, 264] on link "Browse gallery" at bounding box center [114, 264] width 62 height 26
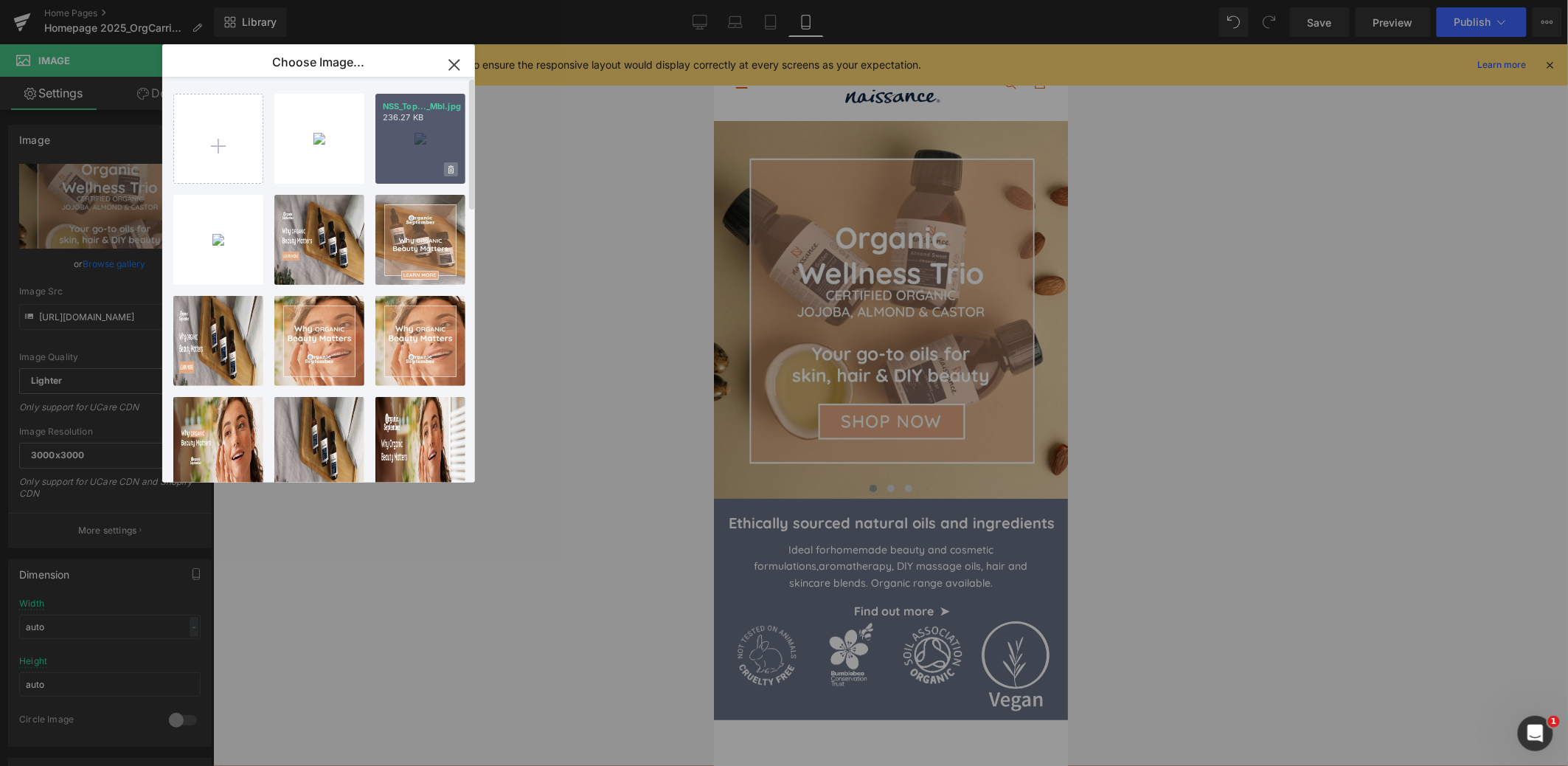
click at [453, 171] on icon at bounding box center [451, 170] width 5 height 8
click at [406, 173] on span "Yes" at bounding box center [401, 169] width 37 height 15
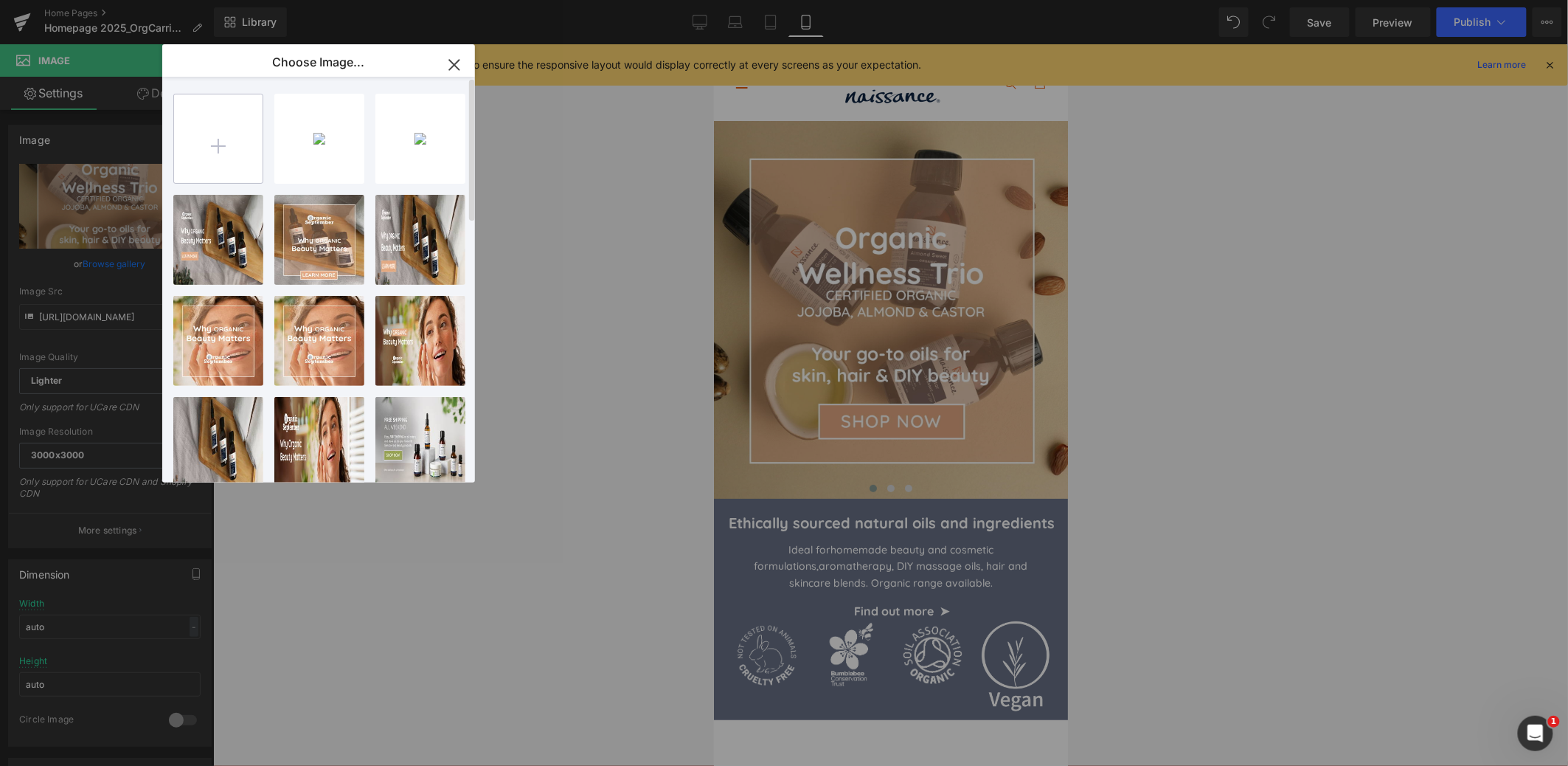
click at [218, 151] on input "file" at bounding box center [218, 138] width 89 height 89
type input "C:\fakepath\NSS_Top3_OrgCarriers_Mbl.jpg"
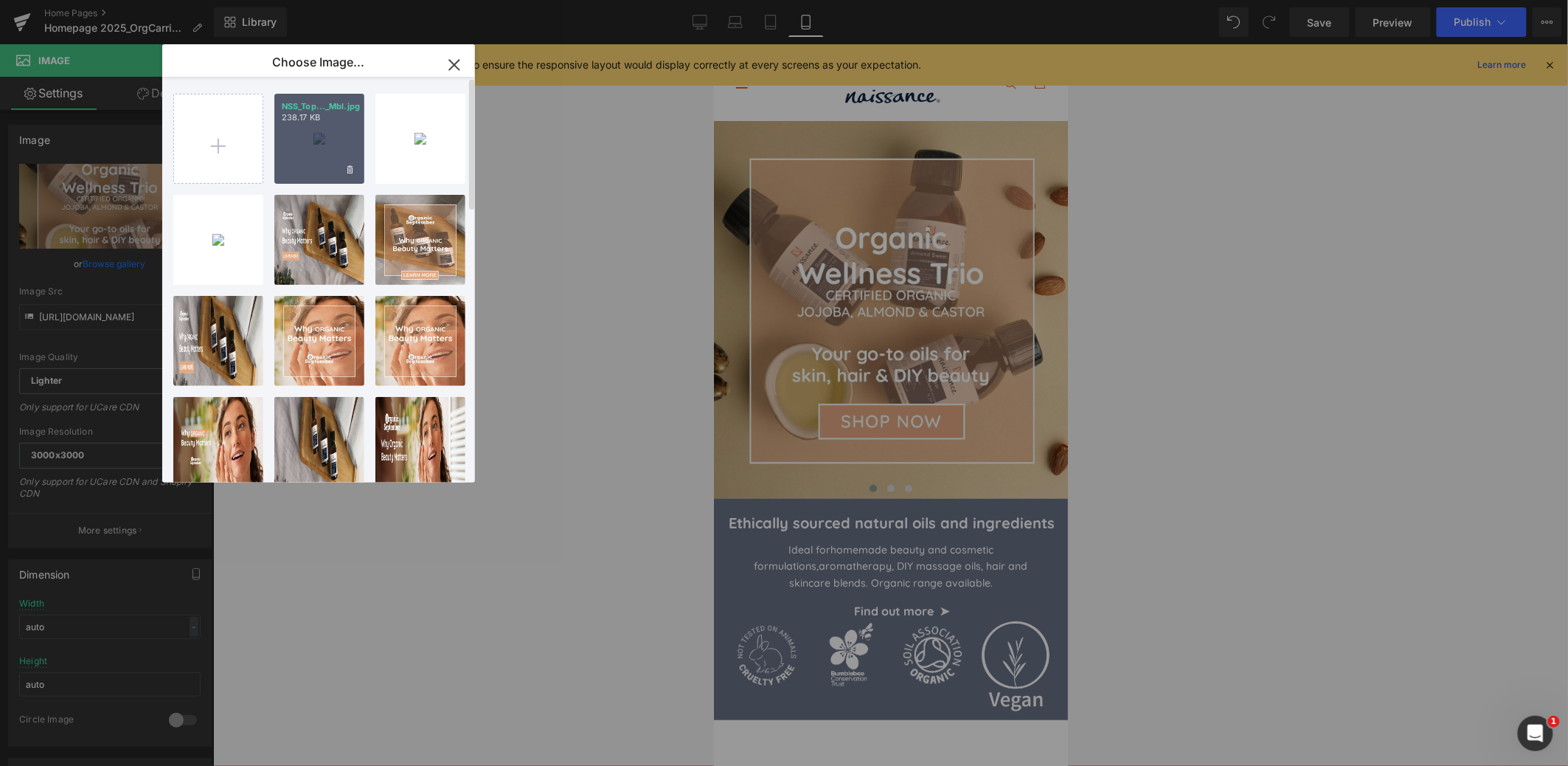
click at [308, 138] on div "NSS_Top..._Mbl.jpg 238.17 KB" at bounding box center [319, 138] width 90 height 90
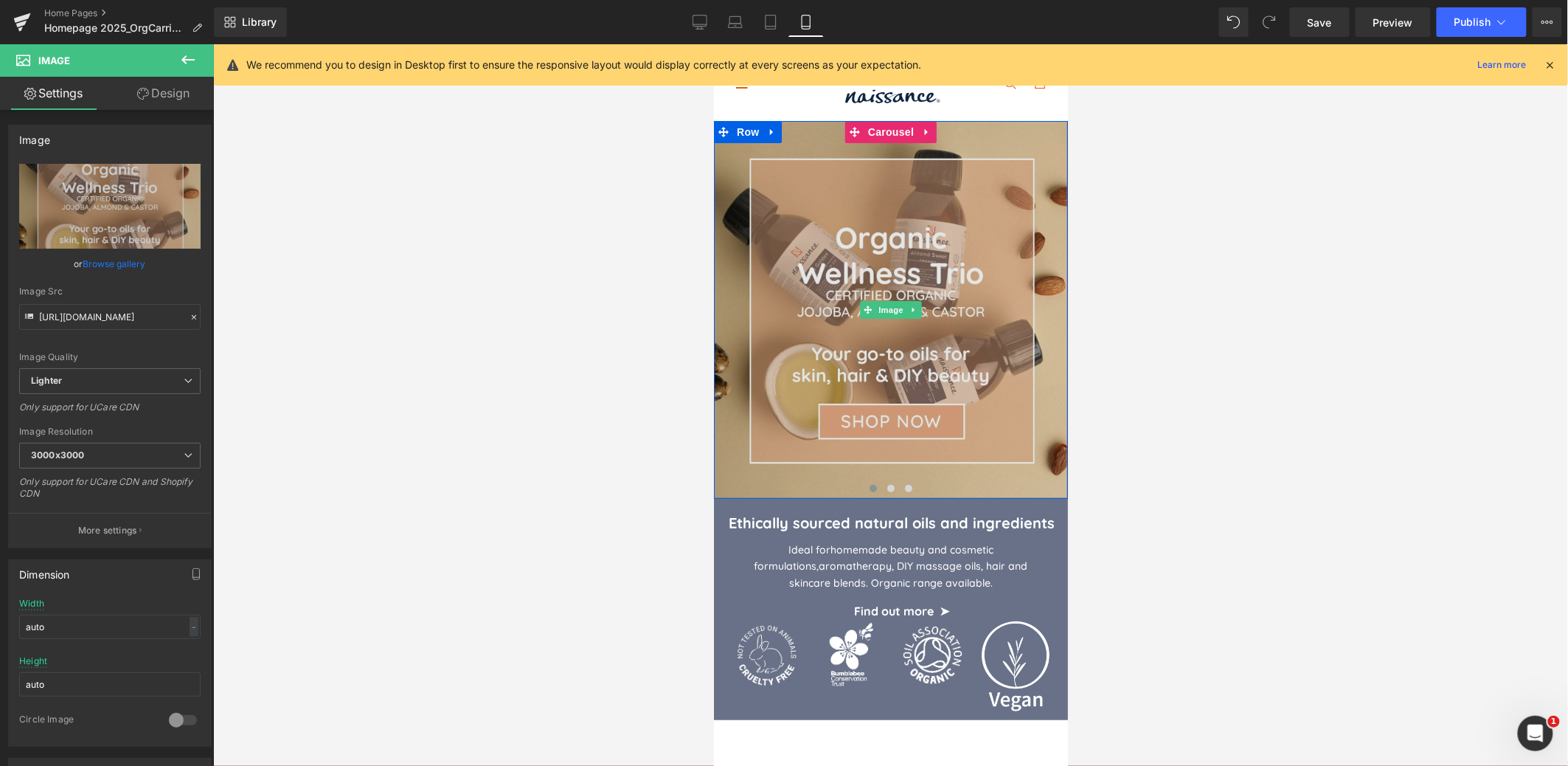
click at [920, 321] on img at bounding box center [889, 309] width 354 height 377
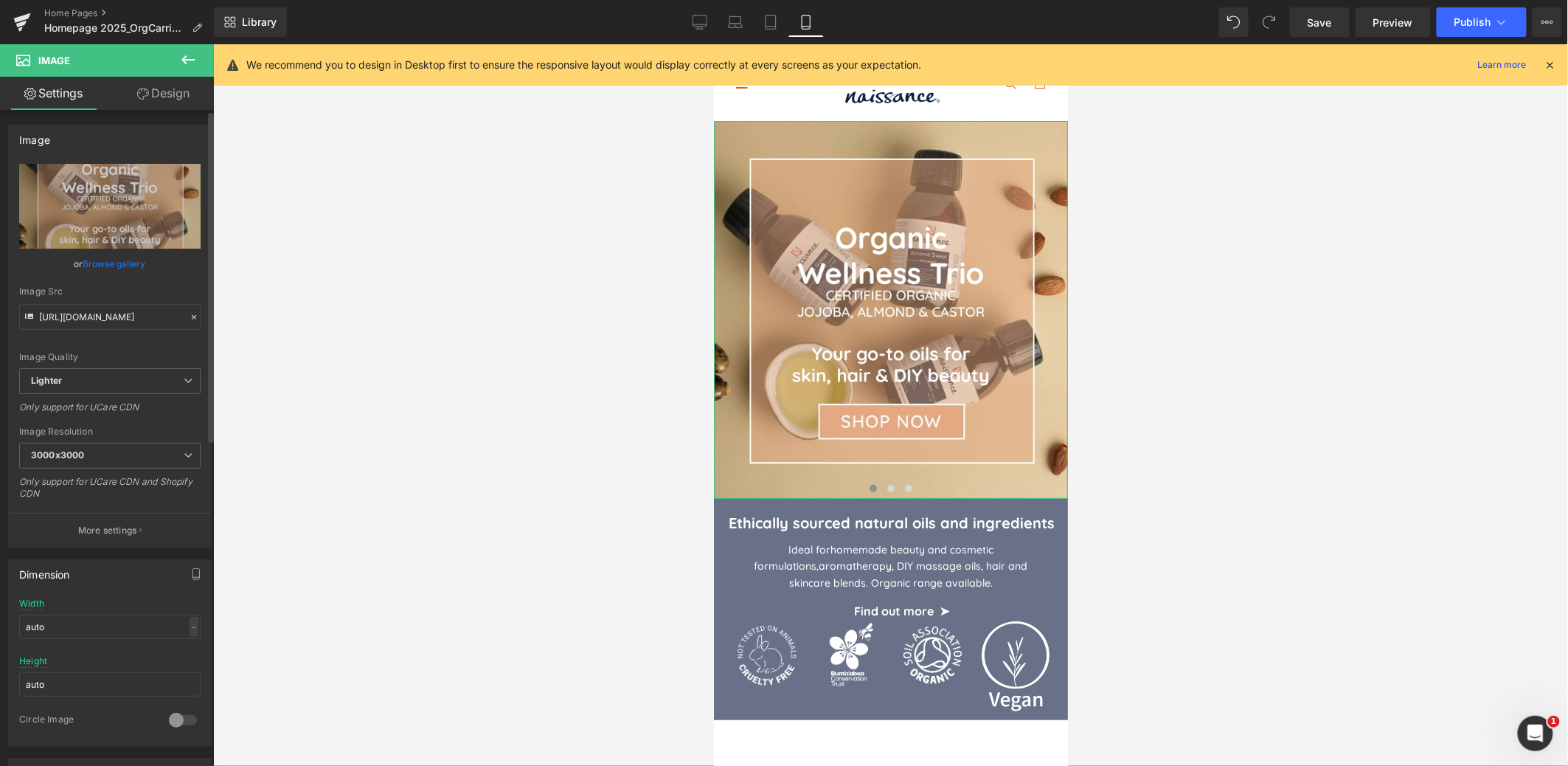
click at [109, 263] on link "Browse gallery" at bounding box center [114, 264] width 62 height 26
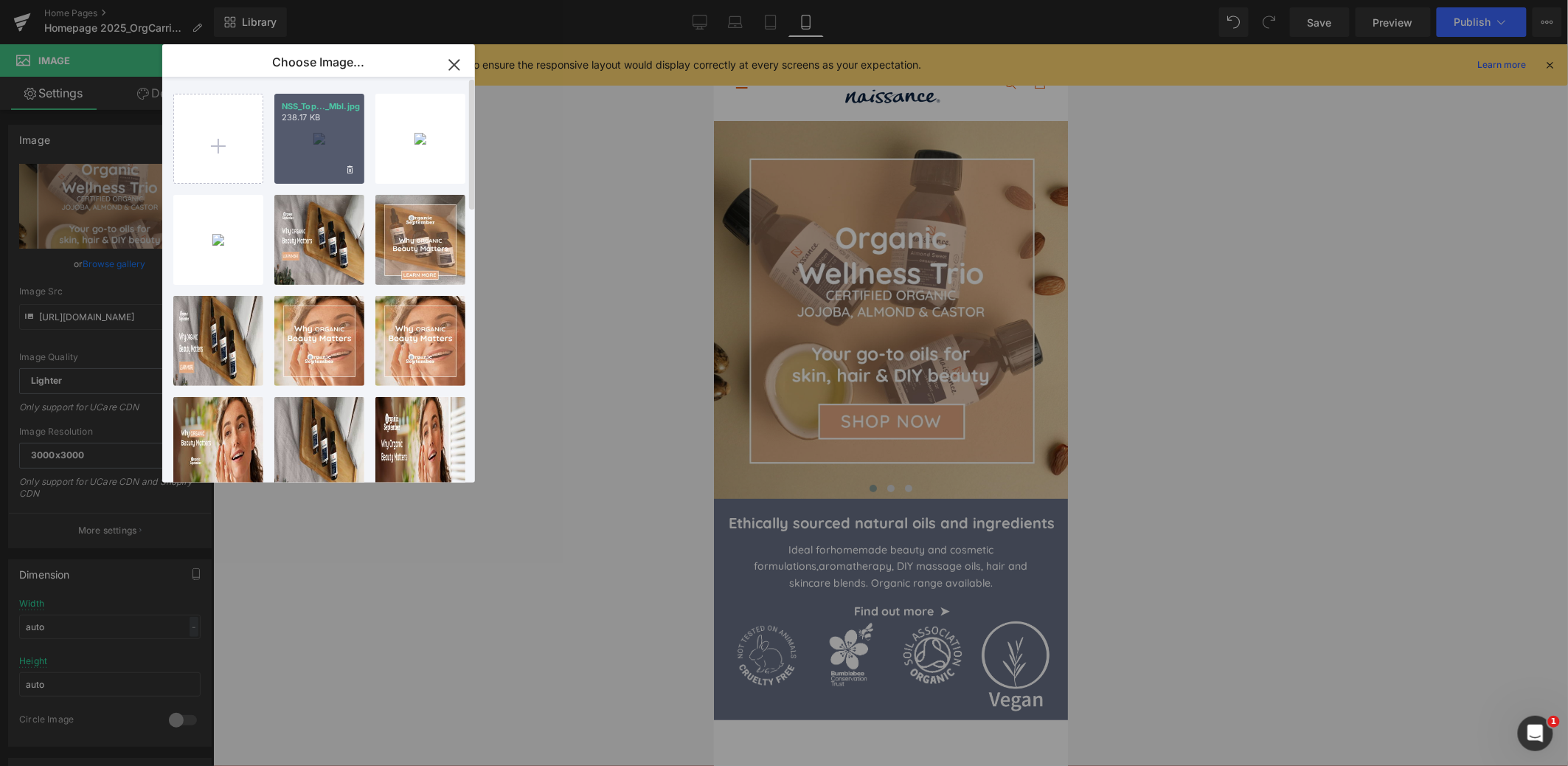
click at [310, 142] on div "NSS_Top..._Mbl.jpg 238.17 KB" at bounding box center [319, 138] width 90 height 90
type input "[URL][DOMAIN_NAME]"
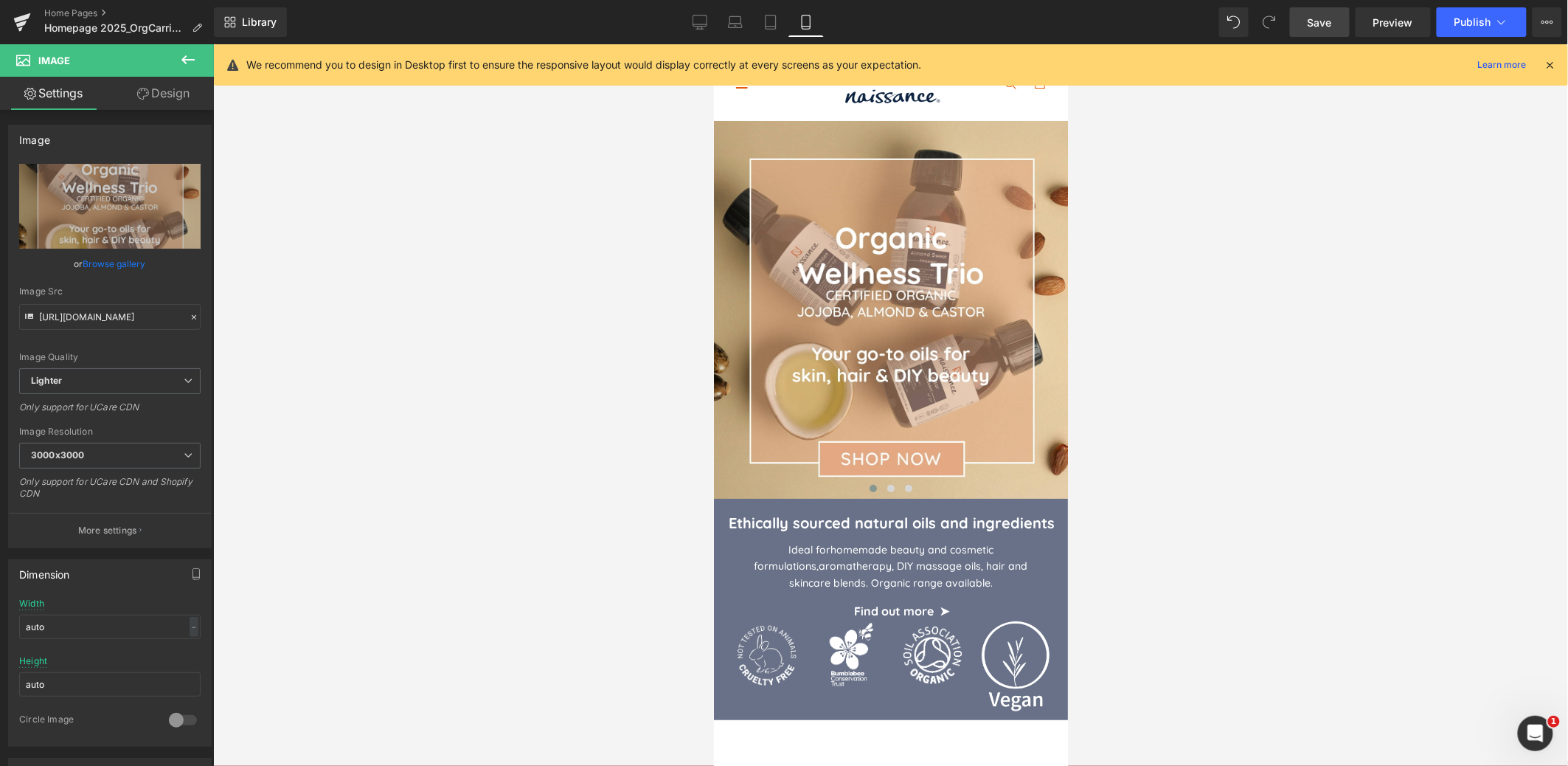
click at [1321, 21] on span "Save" at bounding box center [1319, 22] width 24 height 15
click at [1323, 24] on span "Save" at bounding box center [1319, 22] width 24 height 15
